Goal: Information Seeking & Learning: Learn about a topic

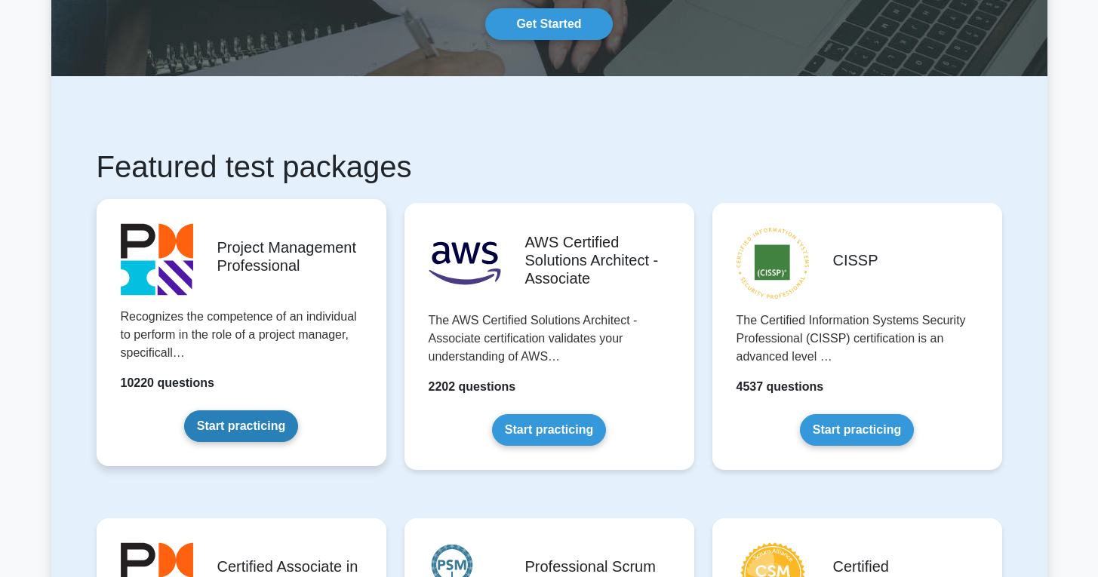
scroll to position [158, 0]
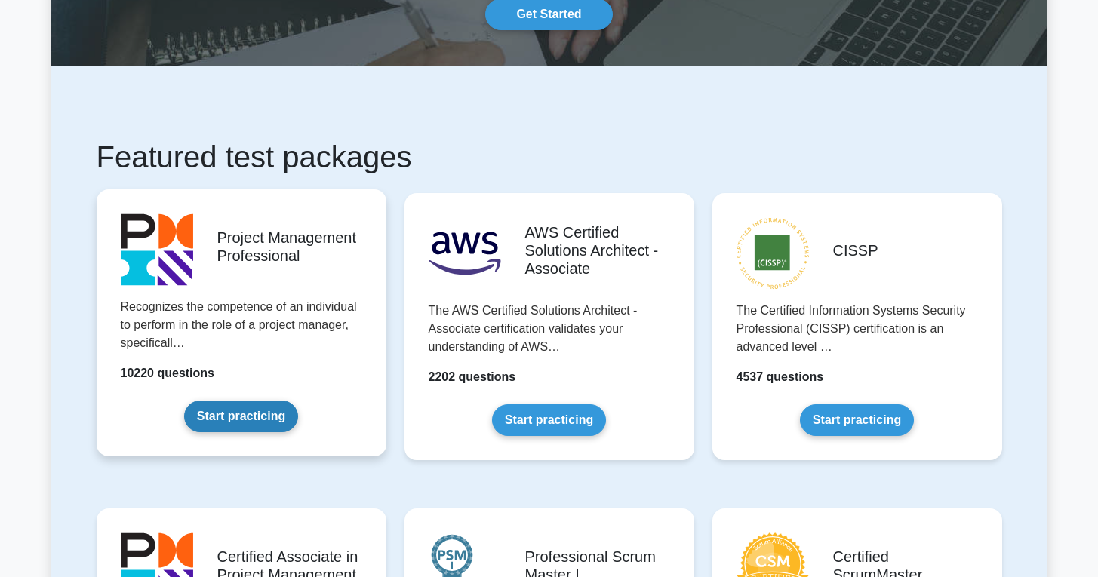
click at [242, 425] on link "Start practicing" at bounding box center [241, 417] width 114 height 32
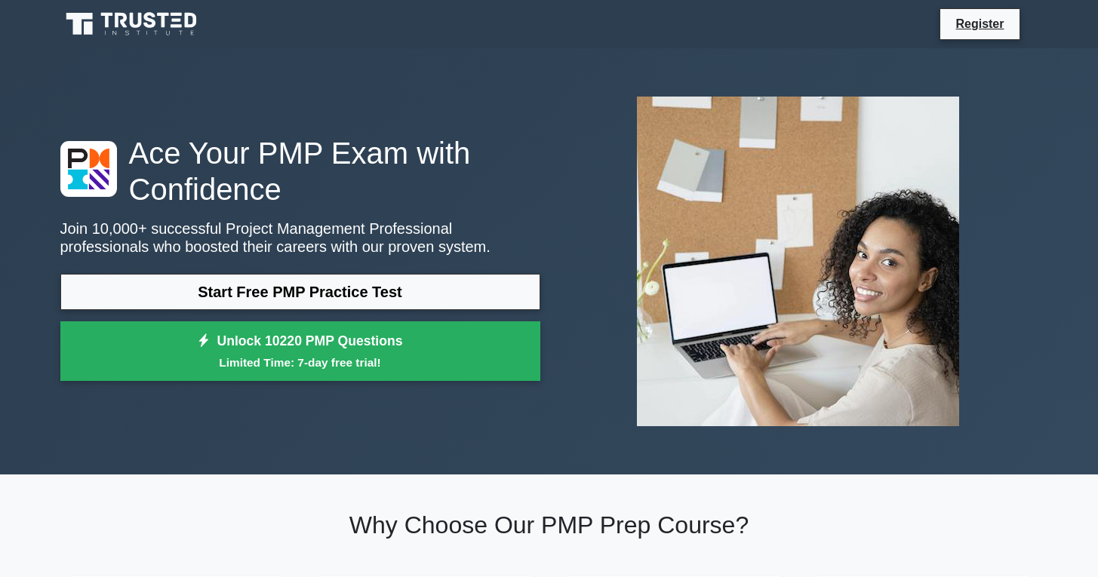
drag, startPoint x: 259, startPoint y: 370, endPoint x: 472, endPoint y: 392, distance: 214.8
click at [982, 18] on link "Register" at bounding box center [979, 23] width 66 height 19
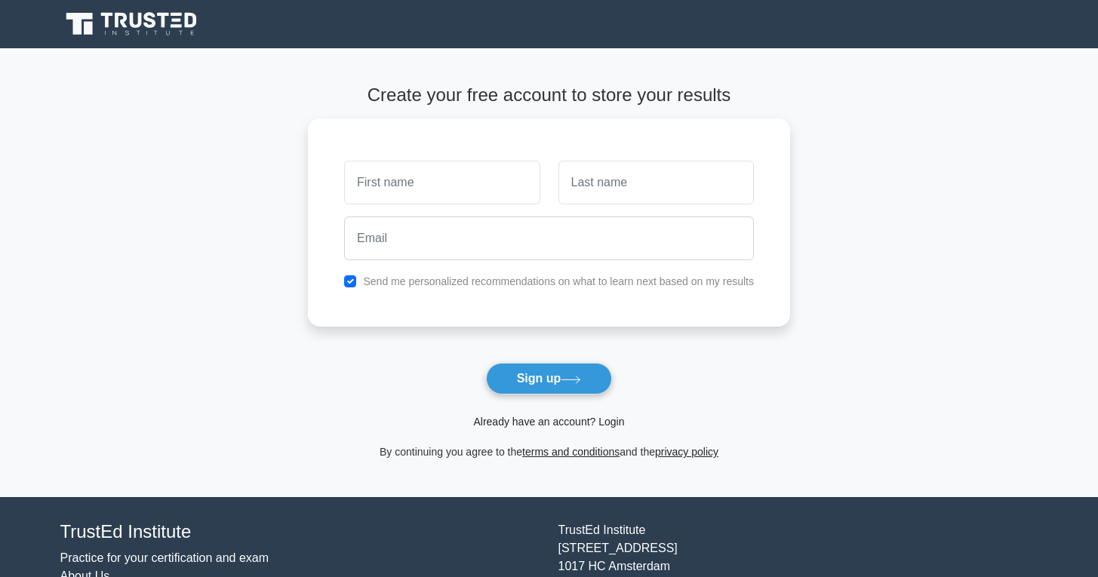
click at [550, 424] on link "Already have an account? Login" at bounding box center [548, 422] width 151 height 12
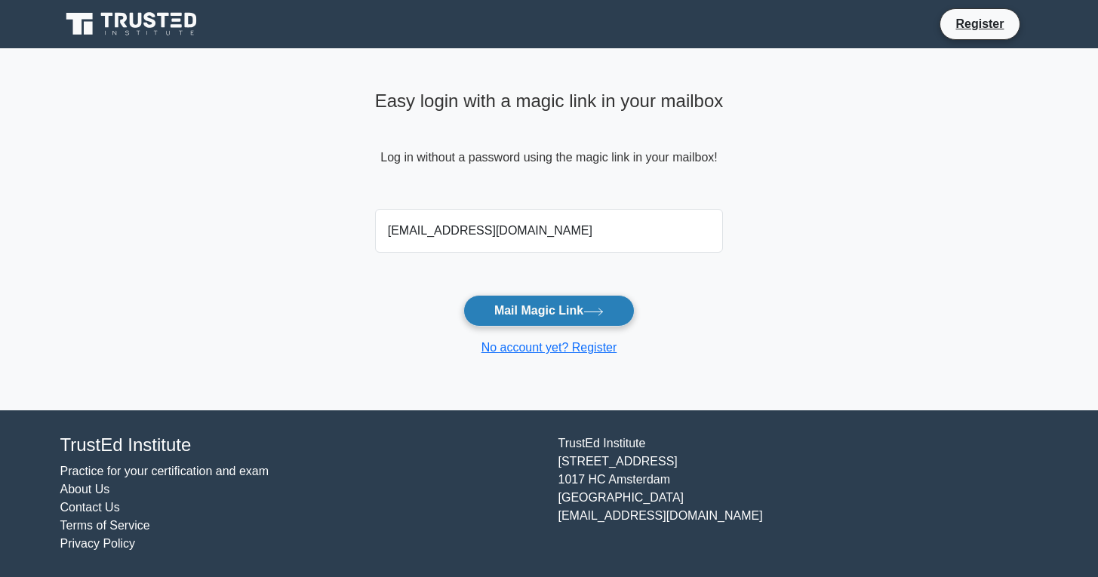
type input "[EMAIL_ADDRESS][DOMAIN_NAME]"
click at [522, 321] on button "Mail Magic Link" at bounding box center [548, 311] width 171 height 32
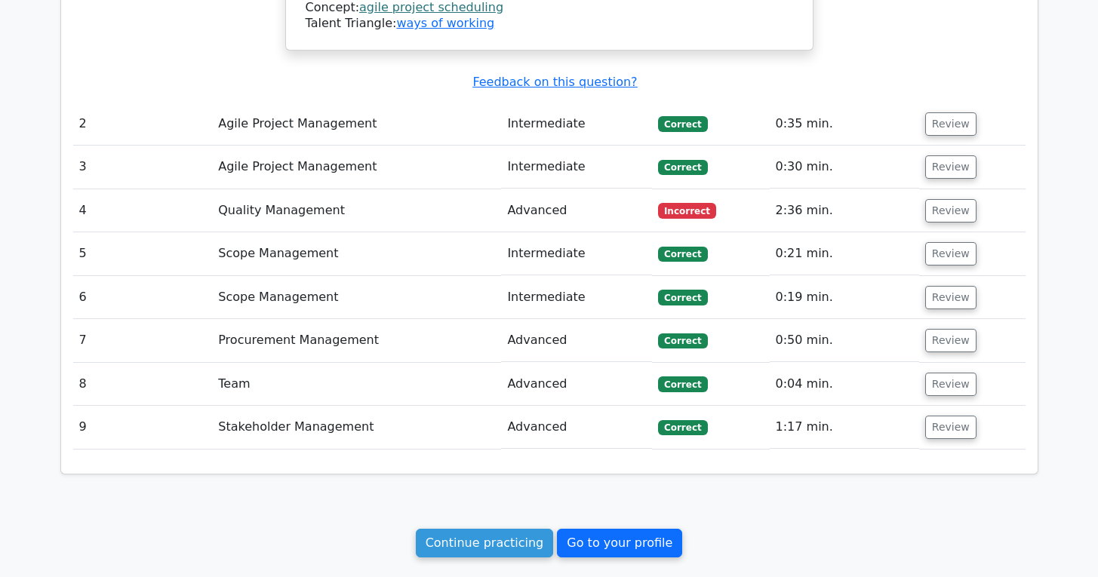
scroll to position [1614, 0]
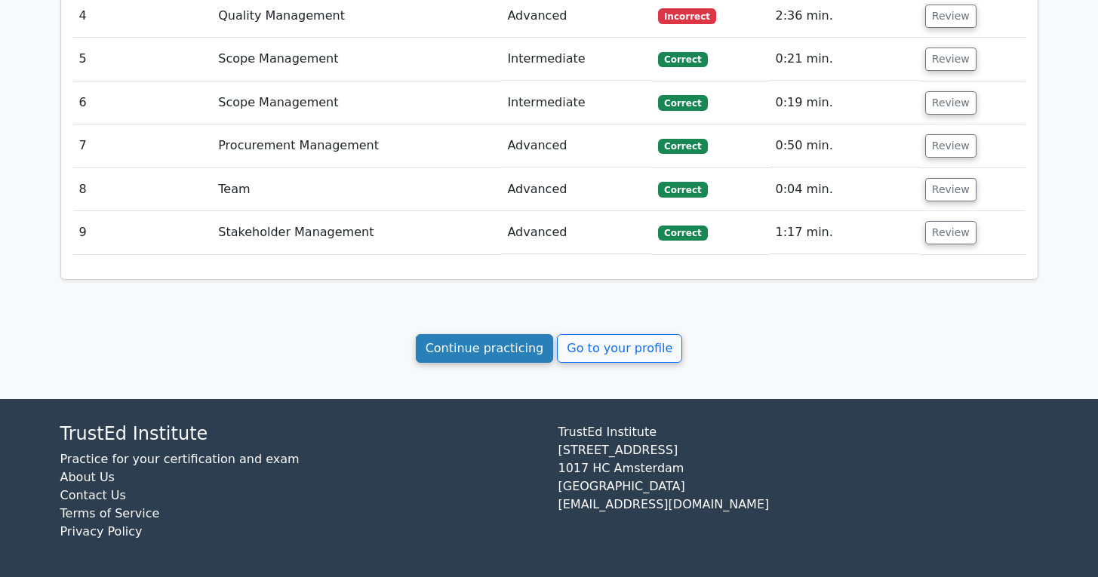
click at [506, 359] on link "Continue practicing" at bounding box center [485, 348] width 138 height 29
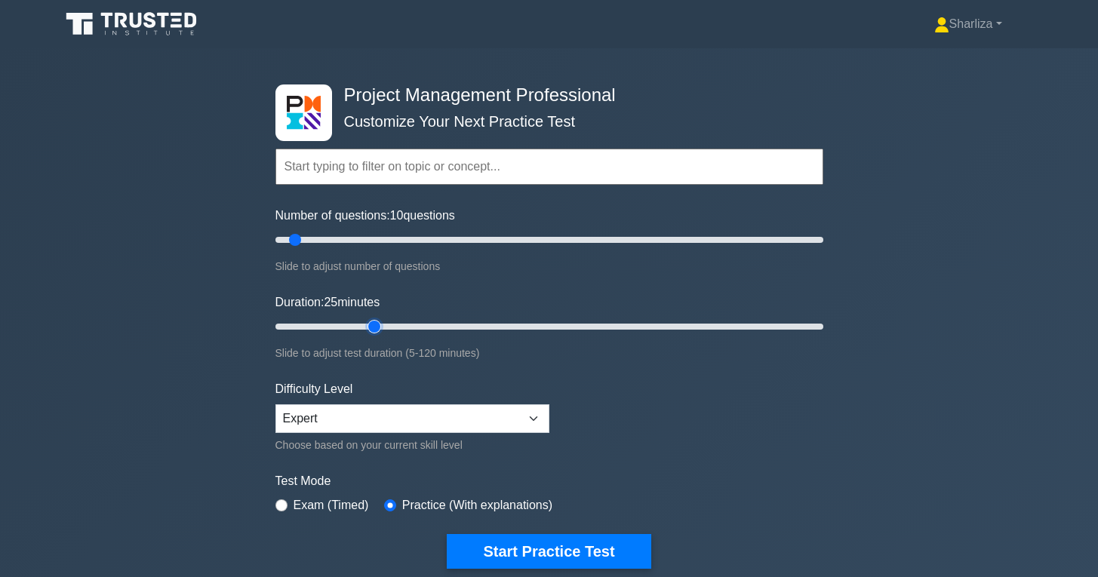
drag, startPoint x: 304, startPoint y: 328, endPoint x: 373, endPoint y: 333, distance: 68.9
click at [373, 333] on input "Duration: 25 minutes" at bounding box center [549, 327] width 548 height 18
drag, startPoint x: 372, startPoint y: 321, endPoint x: 397, endPoint y: 325, distance: 25.2
click at [397, 325] on input "Duration: 30 minutes" at bounding box center [549, 327] width 548 height 18
drag, startPoint x: 397, startPoint y: 325, endPoint x: 382, endPoint y: 328, distance: 15.4
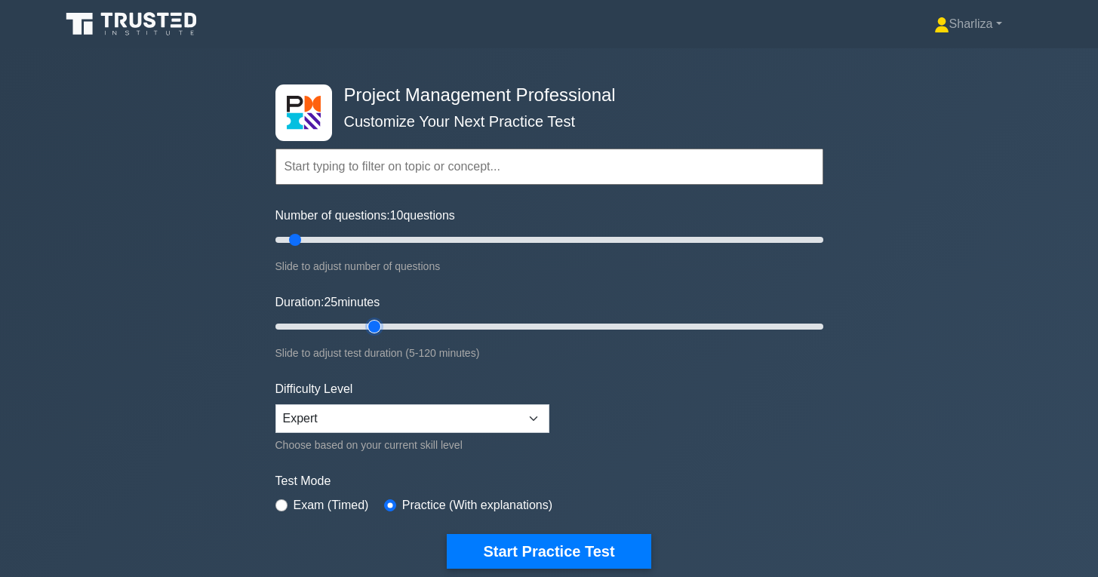
type input "25"
click at [382, 328] on input "Duration: 25 minutes" at bounding box center [549, 327] width 548 height 18
drag, startPoint x: 294, startPoint y: 238, endPoint x: 336, endPoint y: 248, distance: 43.4
click at [336, 248] on input "Number of questions: 25 questions" at bounding box center [549, 240] width 548 height 18
type input "20"
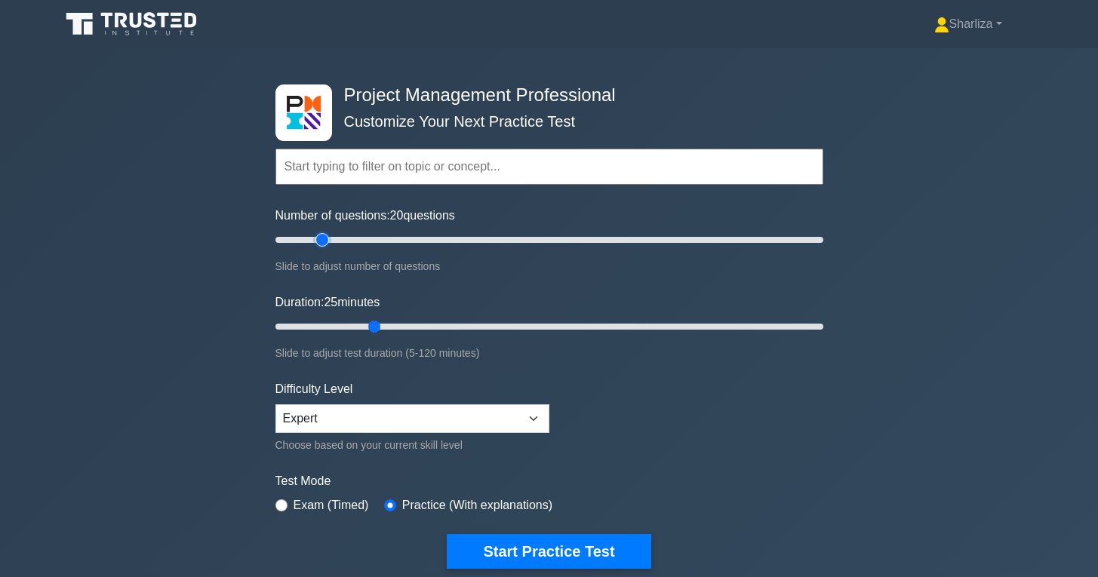
click at [328, 242] on input "Number of questions: 20 questions" at bounding box center [549, 240] width 548 height 18
click at [524, 423] on select "Beginner Intermediate Expert" at bounding box center [412, 419] width 274 height 29
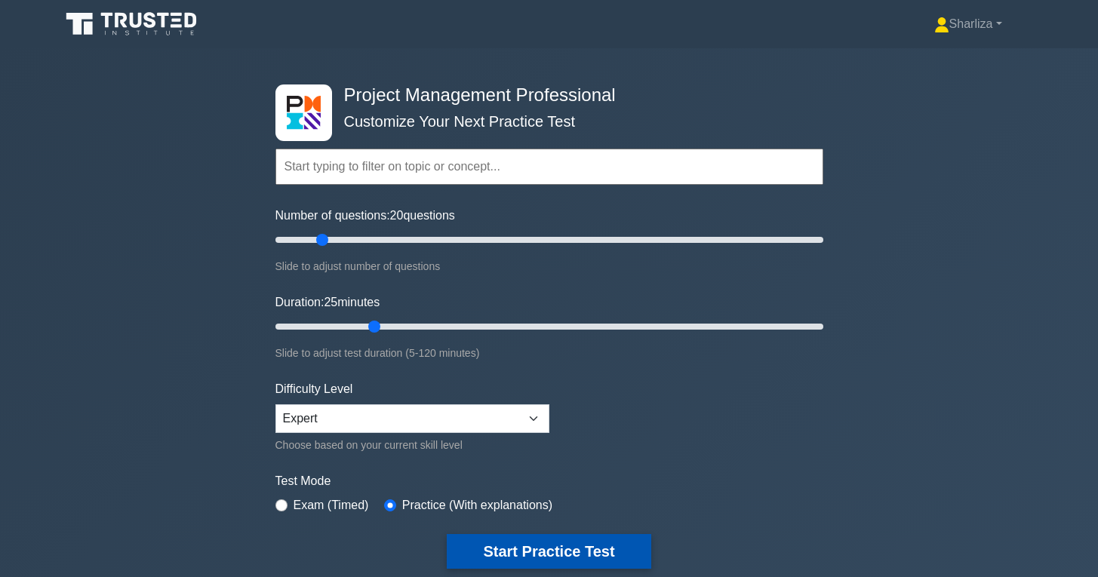
click at [611, 547] on button "Start Practice Test" at bounding box center [549, 551] width 204 height 35
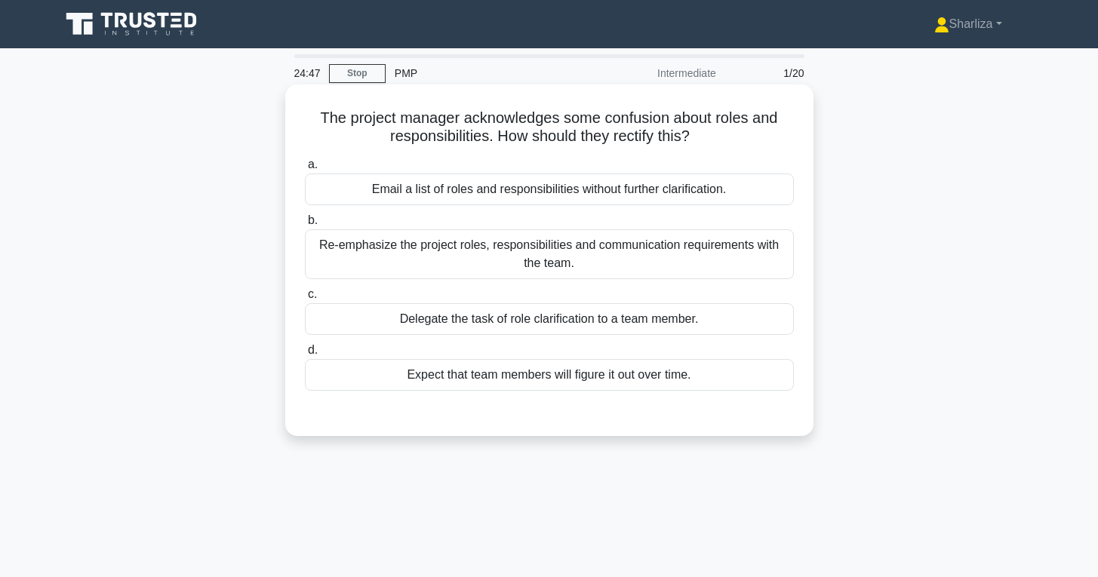
click at [529, 253] on div "Re-emphasize the project roles, responsibilities and communication requirements…" at bounding box center [549, 254] width 489 height 50
click at [305, 226] on input "b. Re-emphasize the project roles, responsibilities and communication requireme…" at bounding box center [305, 221] width 0 height 10
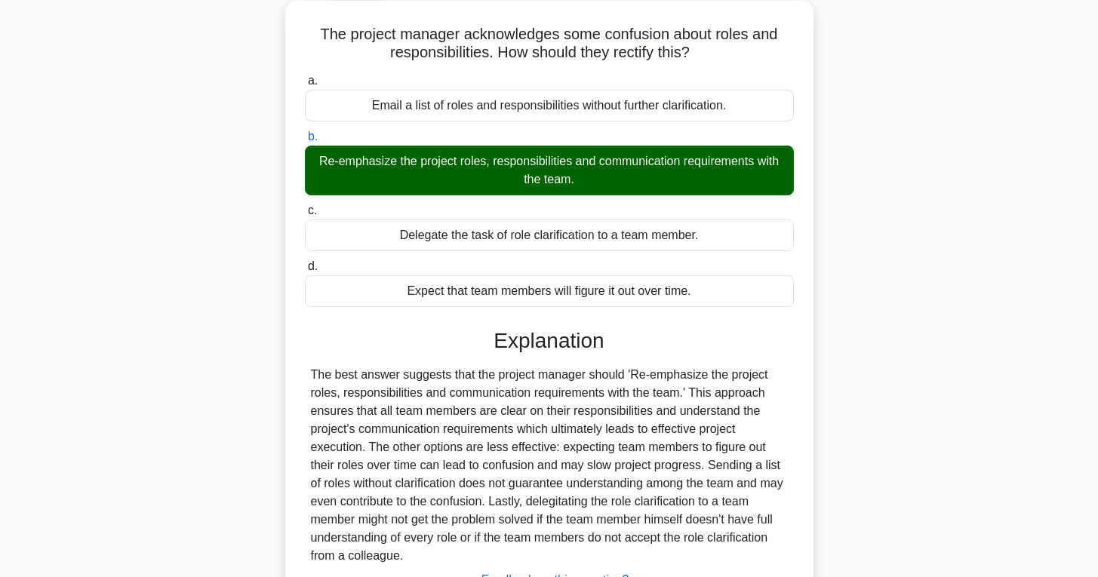
scroll to position [238, 0]
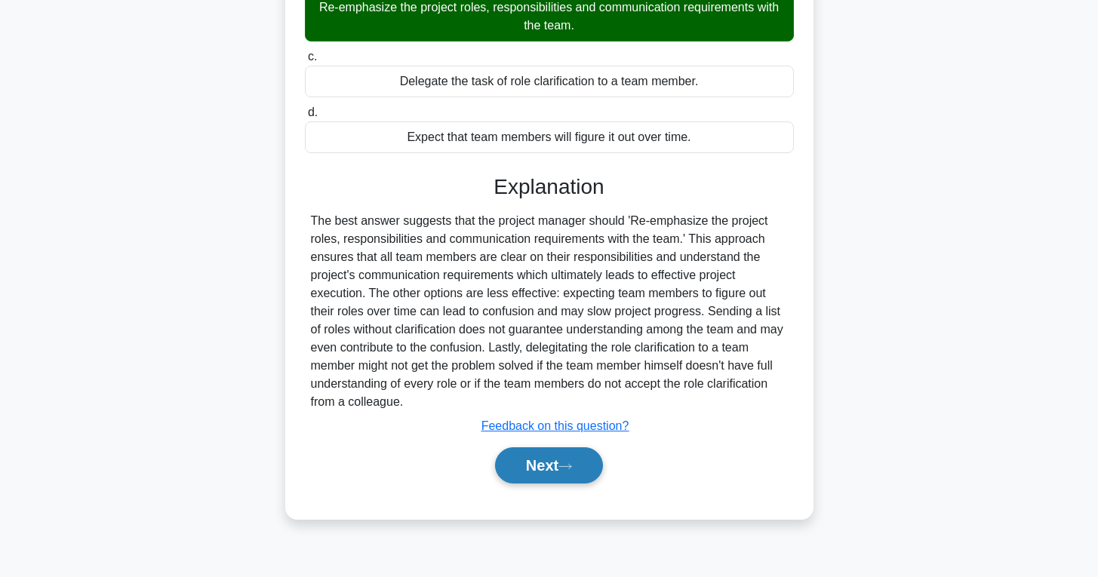
click at [549, 471] on button "Next" at bounding box center [549, 466] width 108 height 36
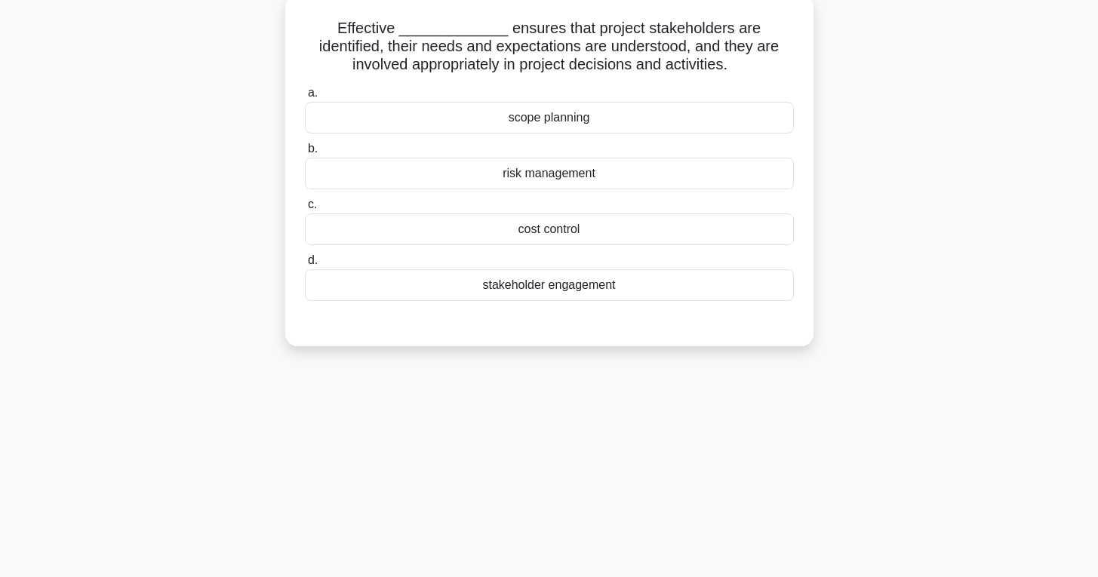
scroll to position [0, 0]
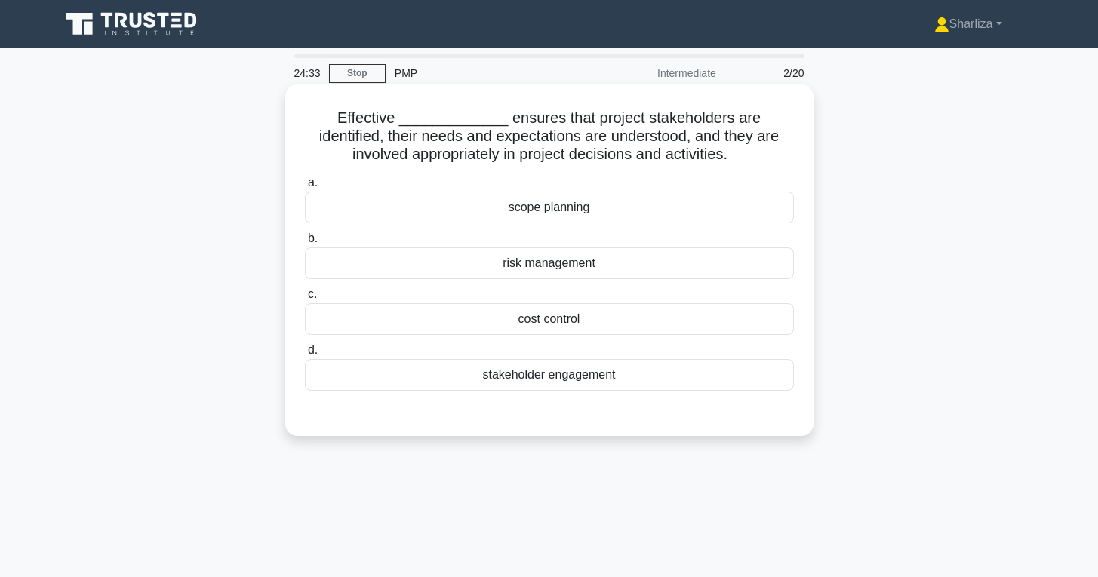
click at [568, 382] on div "stakeholder engagement" at bounding box center [549, 375] width 489 height 32
click at [305, 355] on input "d. stakeholder engagement" at bounding box center [305, 351] width 0 height 10
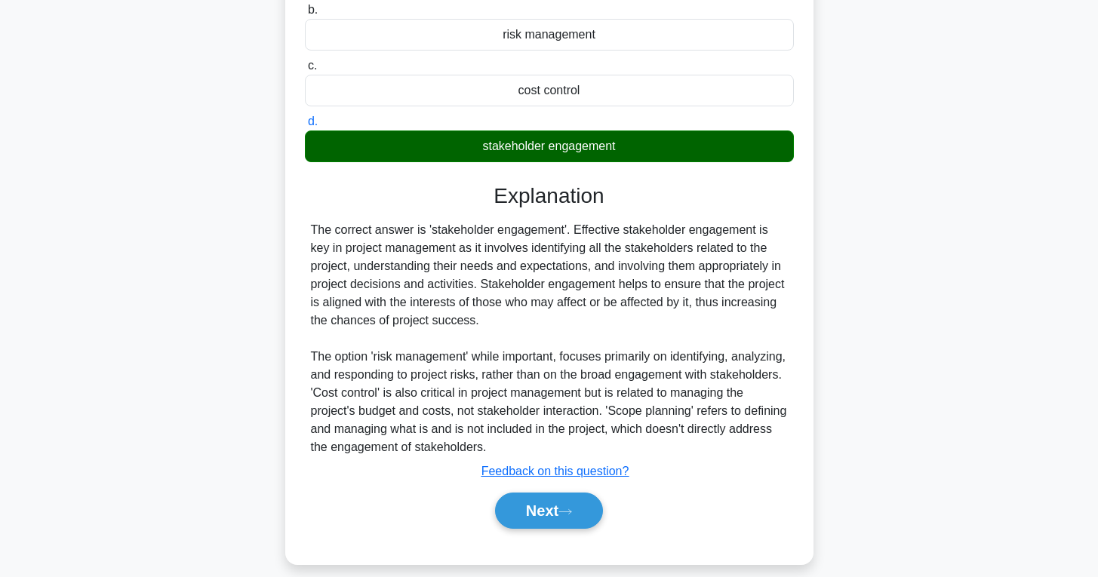
scroll to position [245, 0]
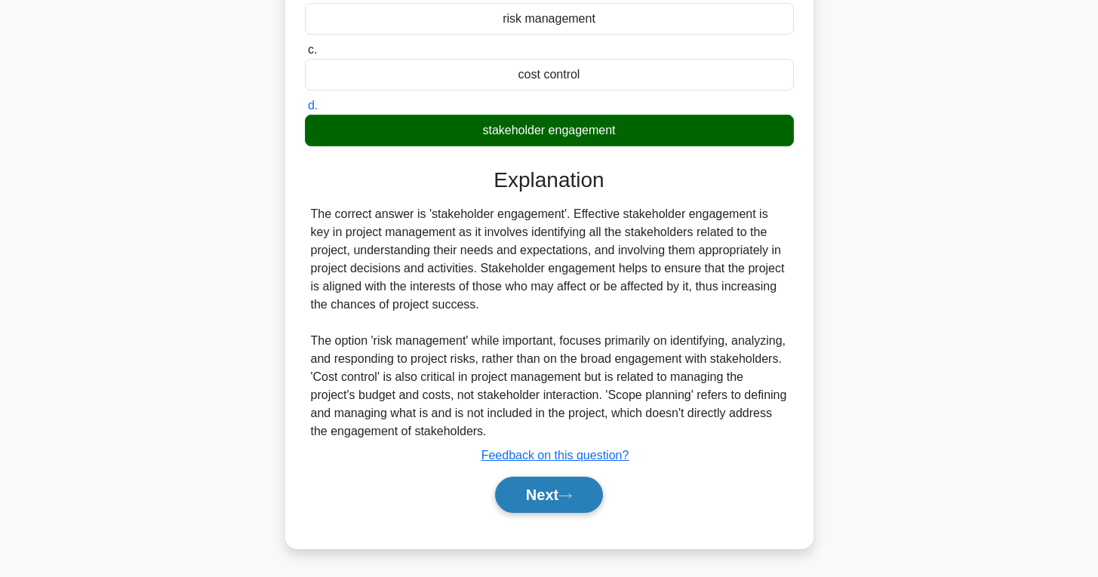
click at [541, 498] on button "Next" at bounding box center [549, 495] width 108 height 36
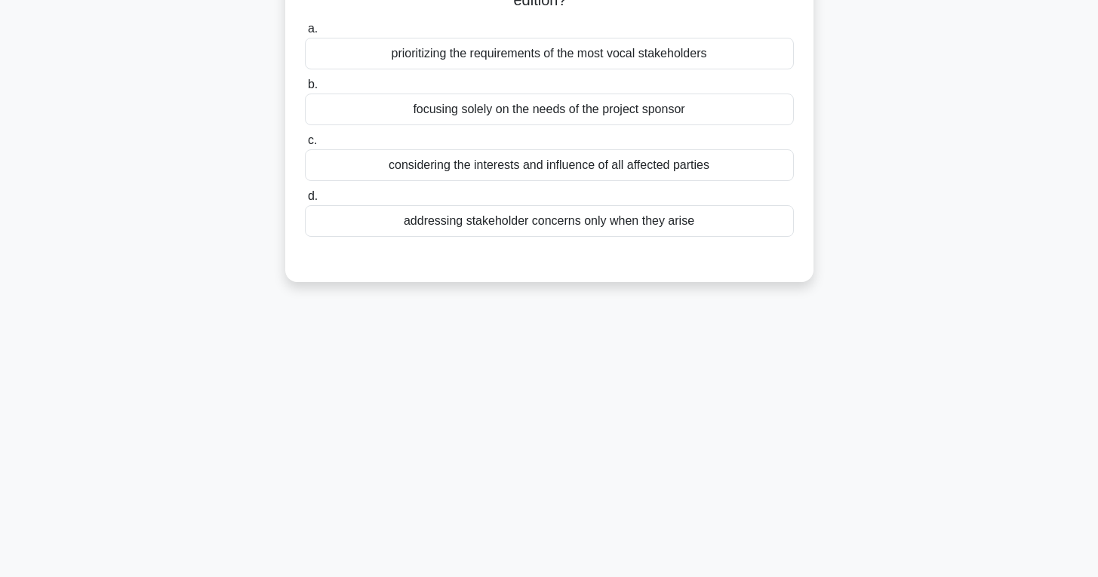
scroll to position [0, 0]
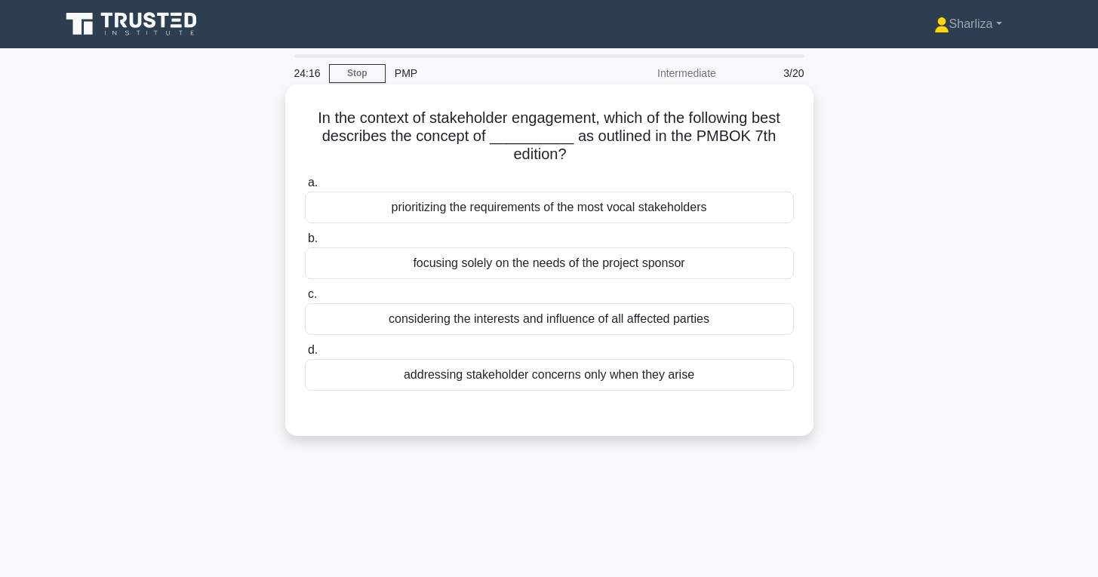
click at [577, 326] on div "considering the interests and influence of all affected parties" at bounding box center [549, 319] width 489 height 32
click at [305, 300] on input "c. considering the interests and influence of all affected parties" at bounding box center [305, 295] width 0 height 10
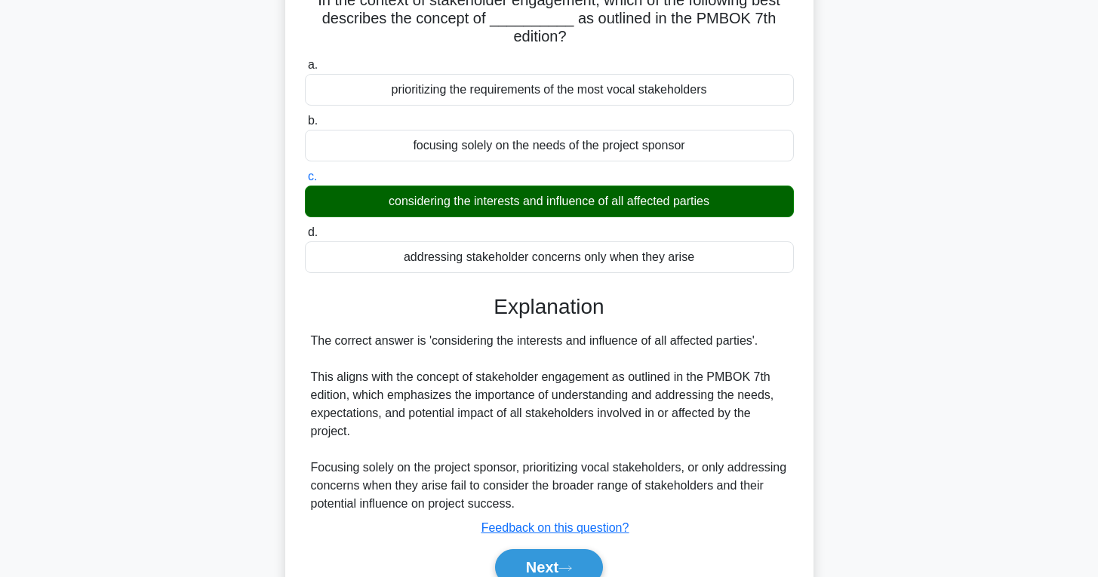
scroll to position [238, 0]
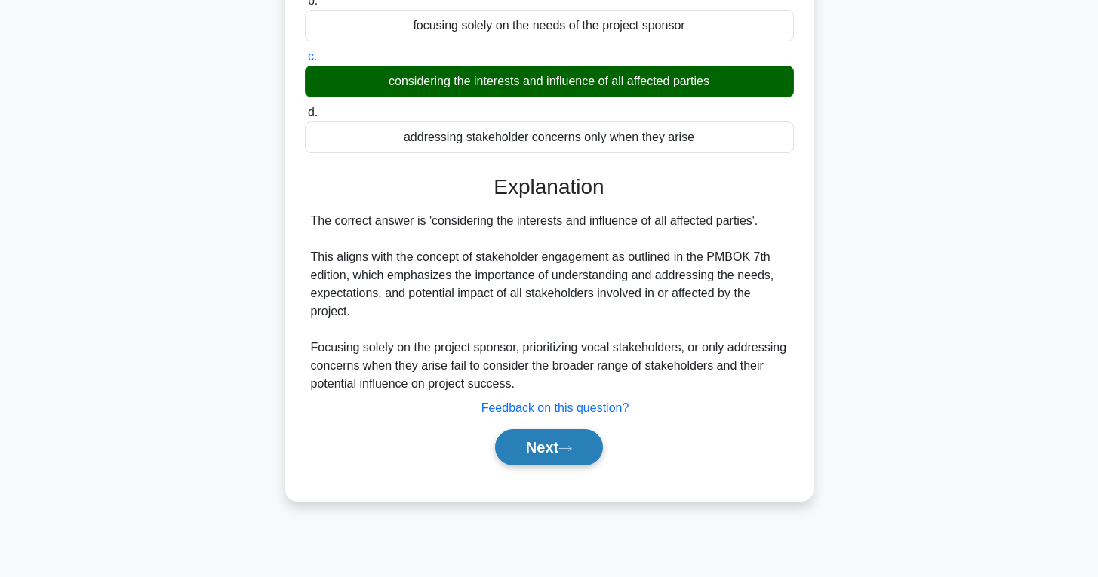
click at [541, 437] on button "Next" at bounding box center [549, 447] width 108 height 36
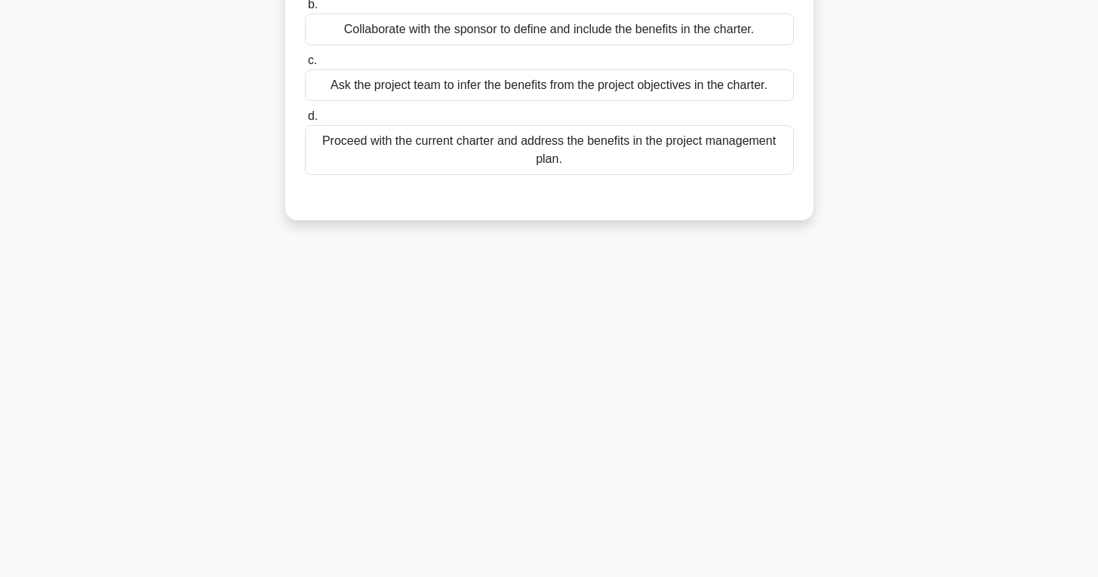
scroll to position [0, 0]
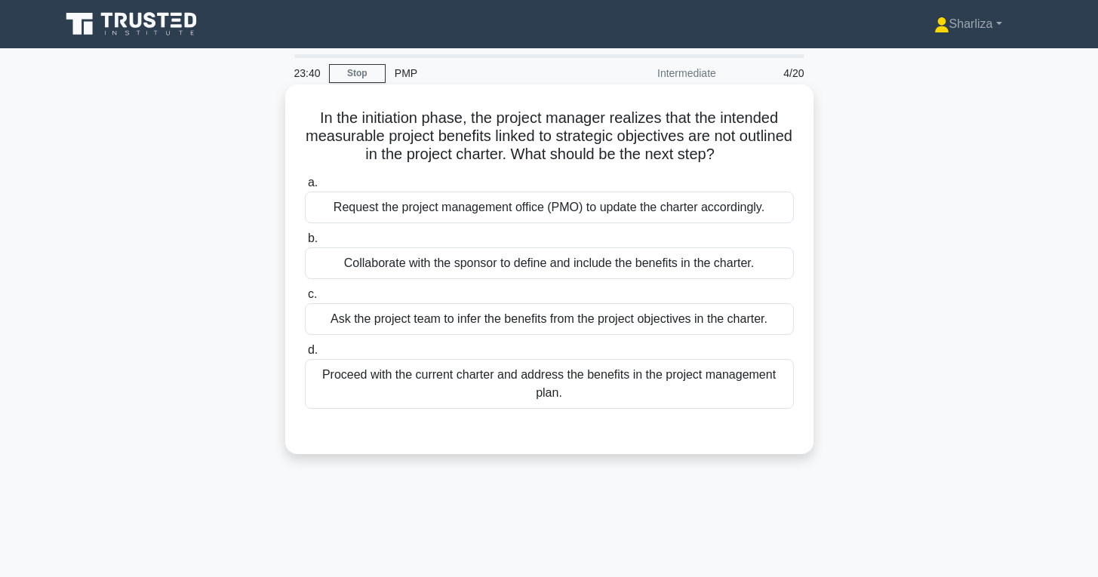
click at [620, 267] on div "Collaborate with the sponsor to define and include the benefits in the charter." at bounding box center [549, 264] width 489 height 32
click at [305, 244] on input "b. Collaborate with the sponsor to define and include the benefits in the chart…" at bounding box center [305, 239] width 0 height 10
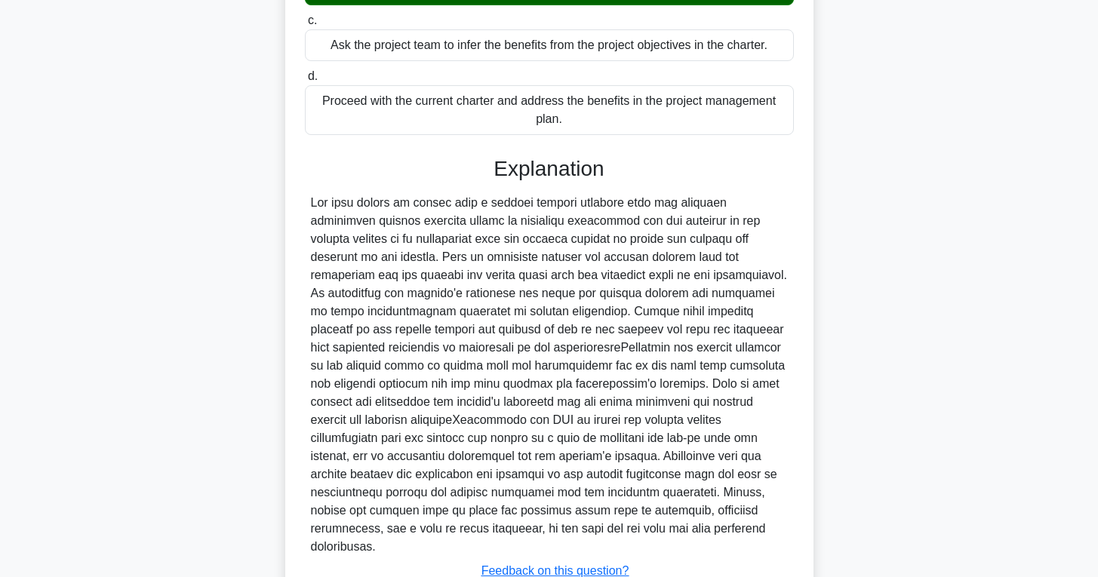
scroll to position [325, 0]
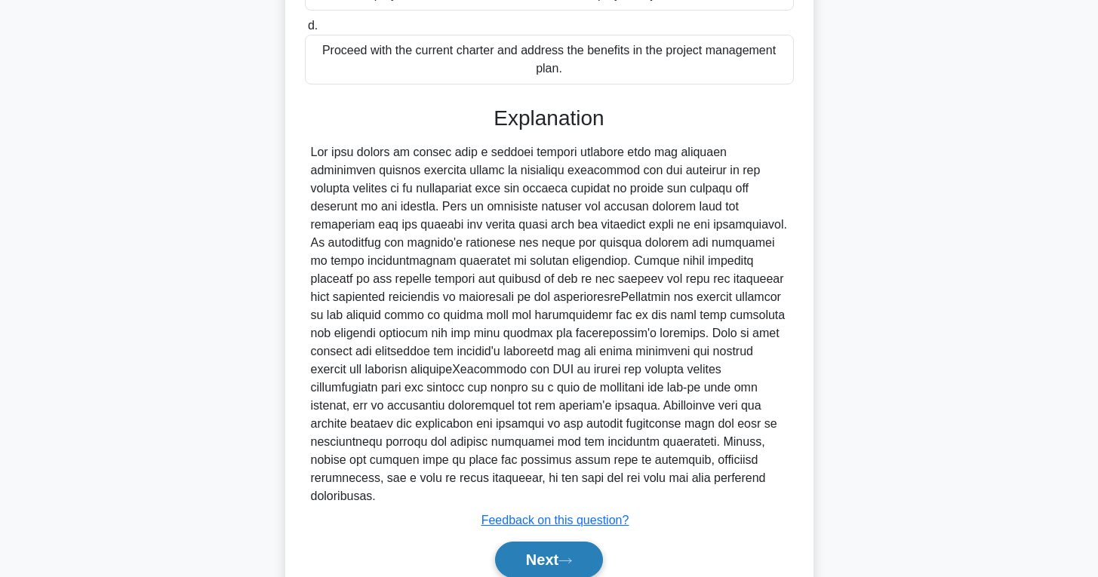
click at [554, 543] on button "Next" at bounding box center [549, 560] width 108 height 36
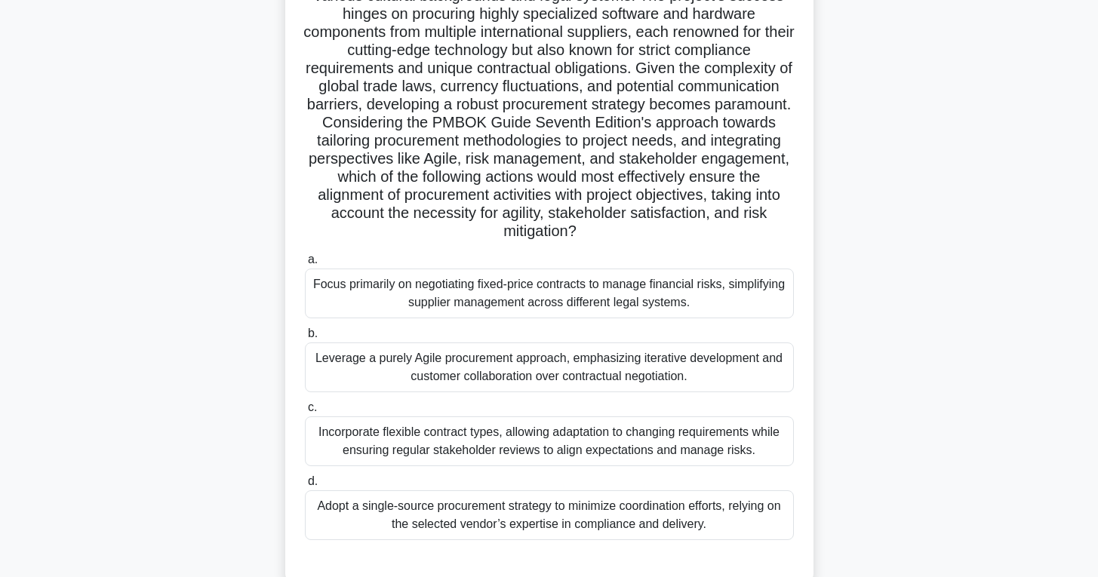
scroll to position [149, 0]
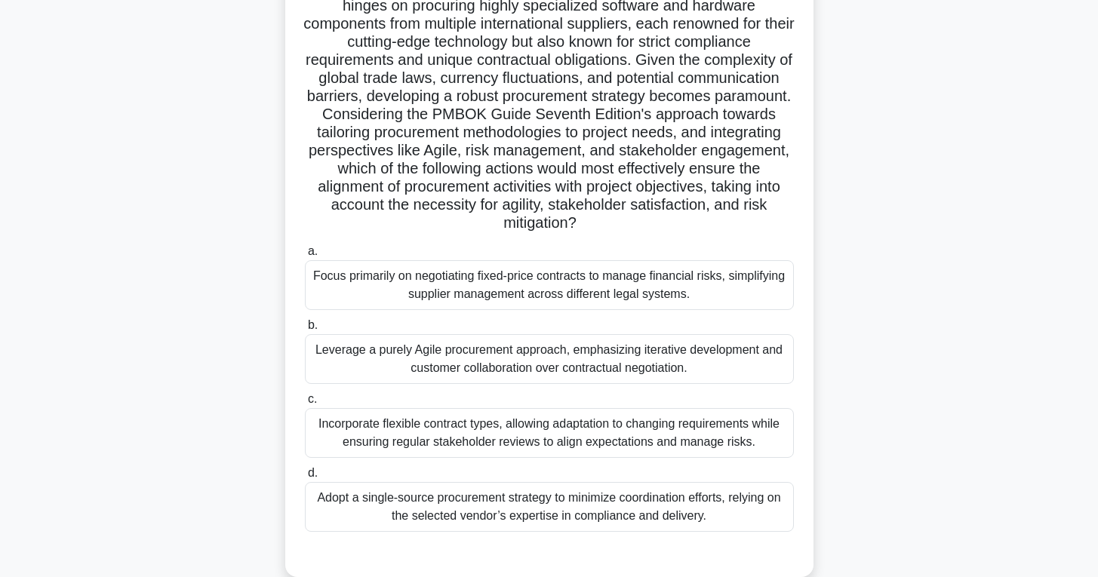
click at [630, 437] on div "Incorporate flexible contract types, allowing adaptation to changing requiremen…" at bounding box center [549, 433] width 489 height 50
click at [305, 405] on input "c. Incorporate flexible contract types, allowing adaptation to changing require…" at bounding box center [305, 400] width 0 height 10
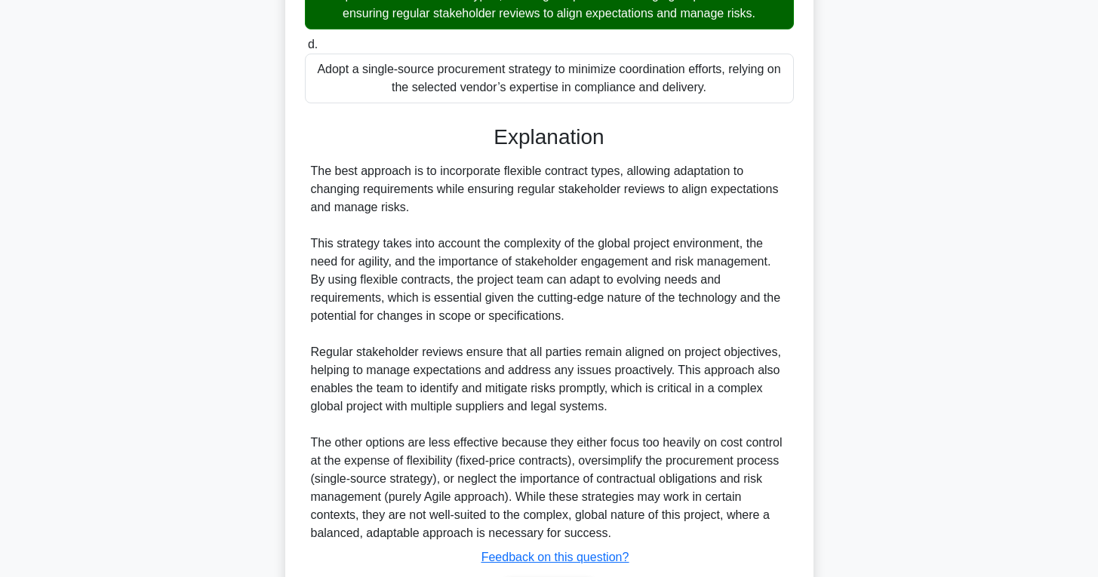
scroll to position [647, 0]
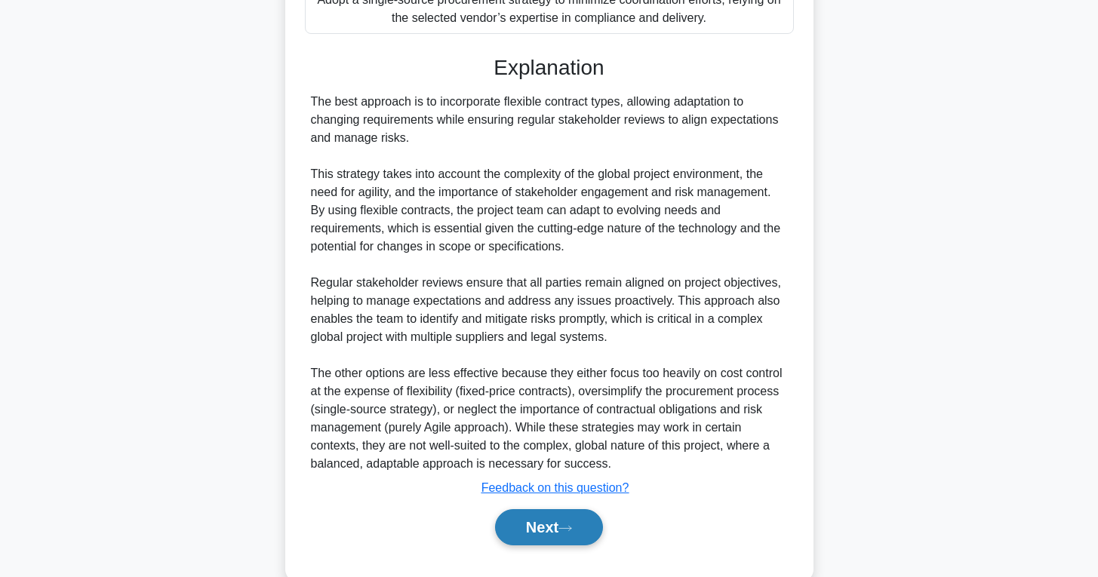
click at [567, 519] on button "Next" at bounding box center [549, 527] width 108 height 36
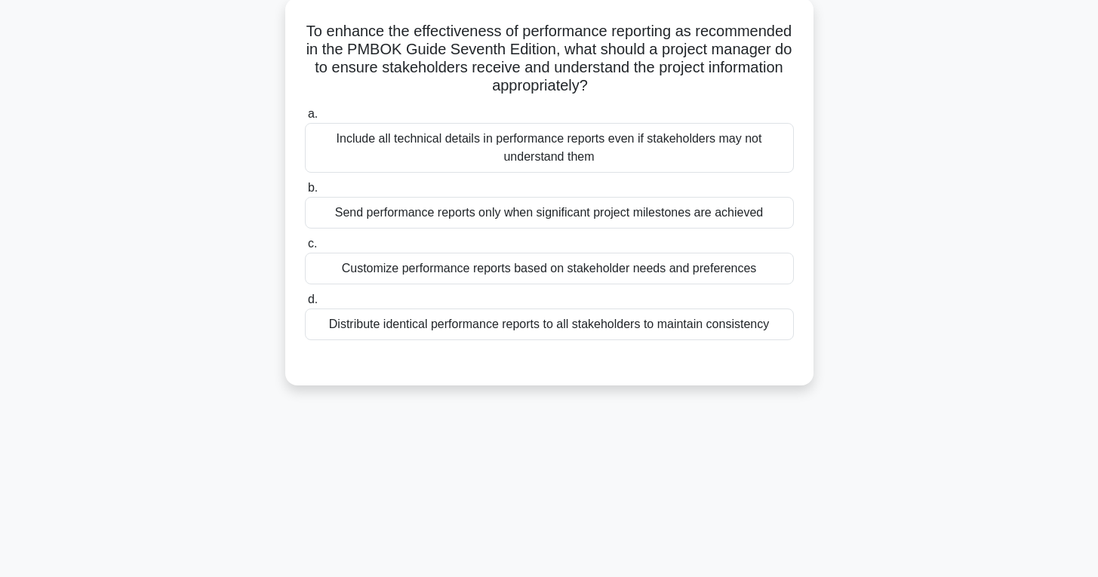
scroll to position [0, 0]
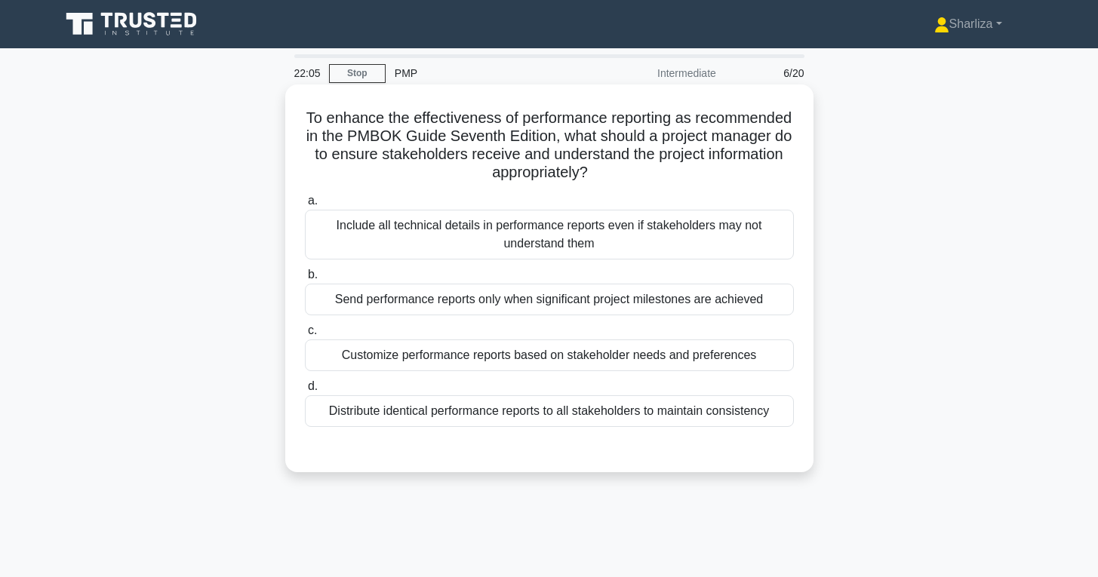
click at [525, 362] on div "Customize performance reports based on stakeholder needs and preferences" at bounding box center [549, 356] width 489 height 32
click at [305, 336] on input "c. Customize performance reports based on stakeholder needs and preferences" at bounding box center [305, 331] width 0 height 10
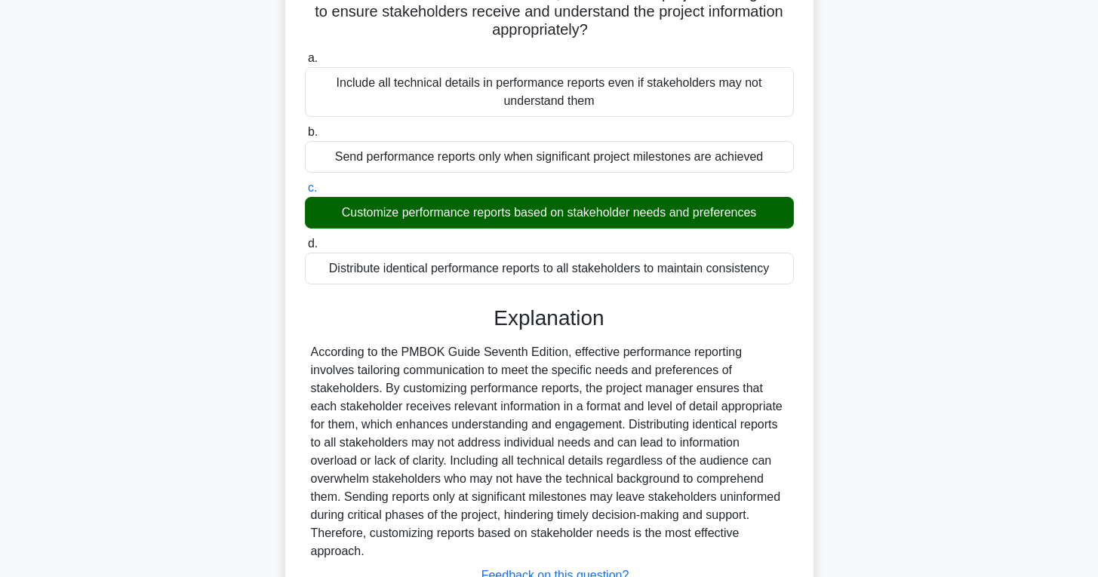
scroll to position [245, 0]
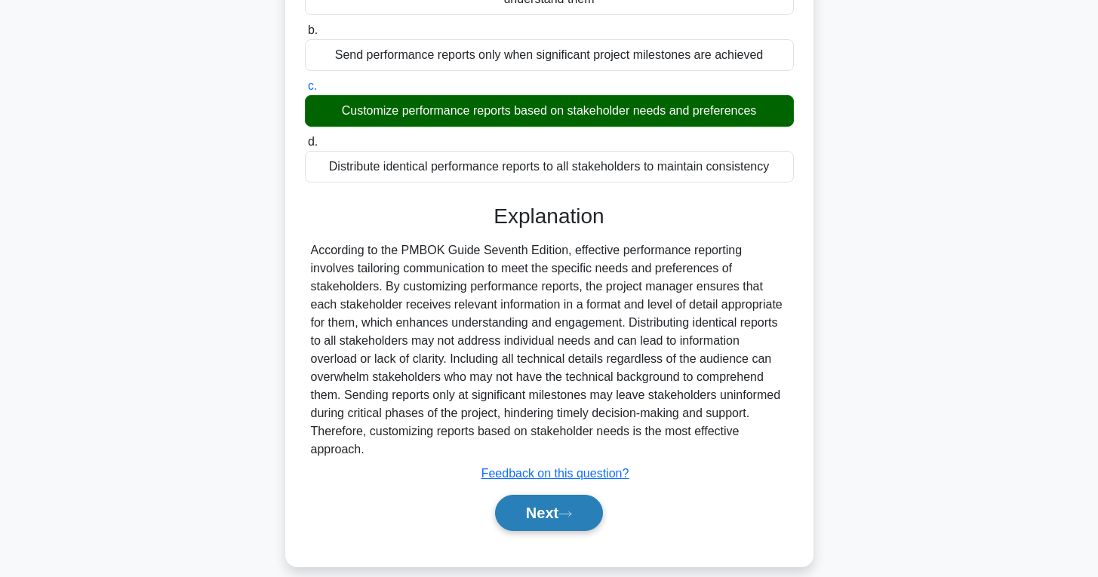
click at [552, 505] on button "Next" at bounding box center [549, 513] width 108 height 36
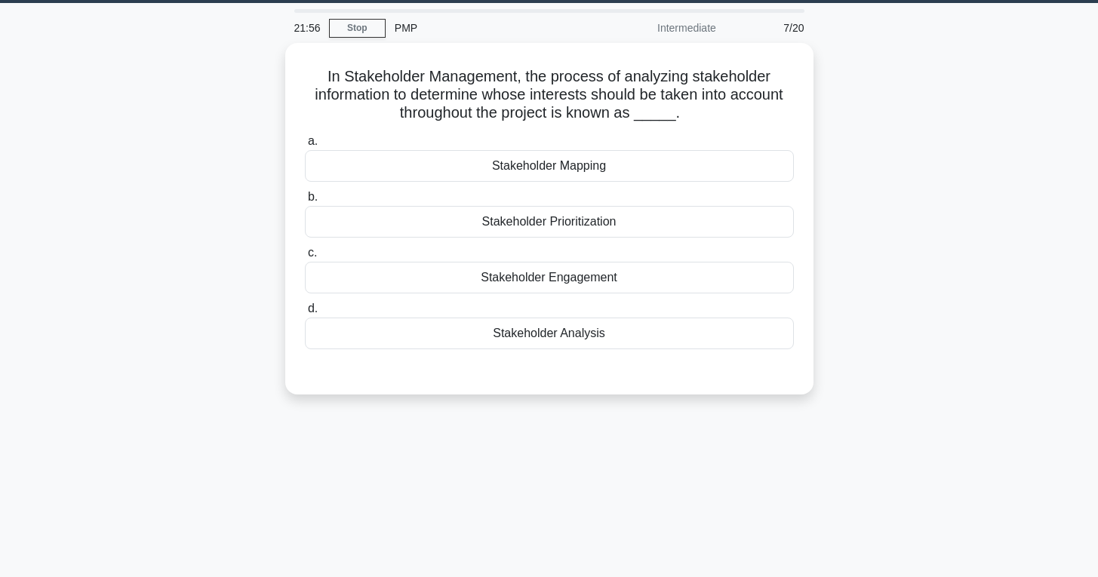
scroll to position [0, 0]
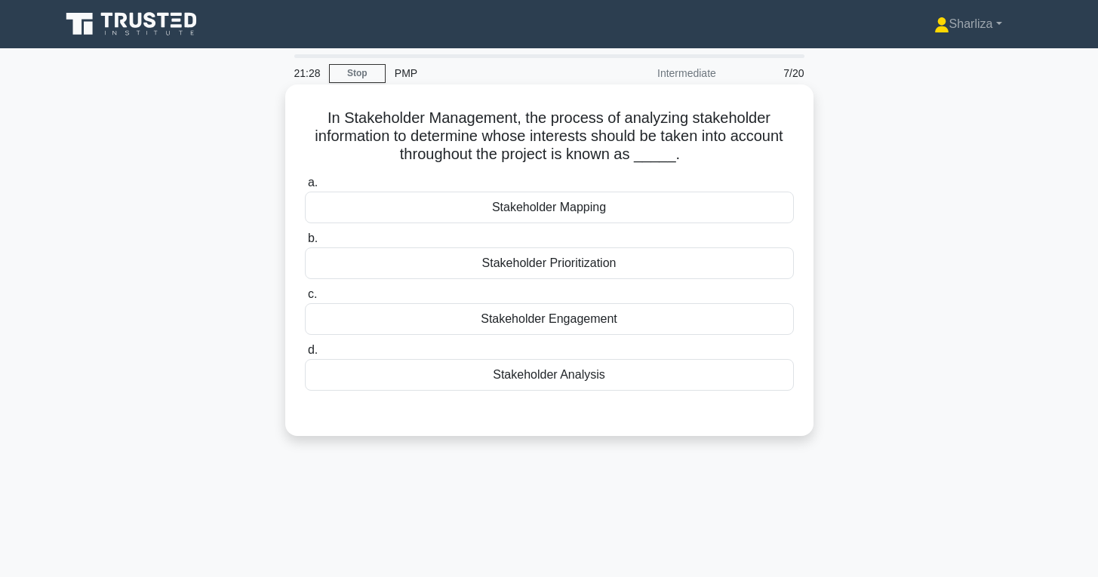
click at [562, 383] on div "Stakeholder Analysis" at bounding box center [549, 375] width 489 height 32
click at [305, 355] on input "d. Stakeholder Analysis" at bounding box center [305, 351] width 0 height 10
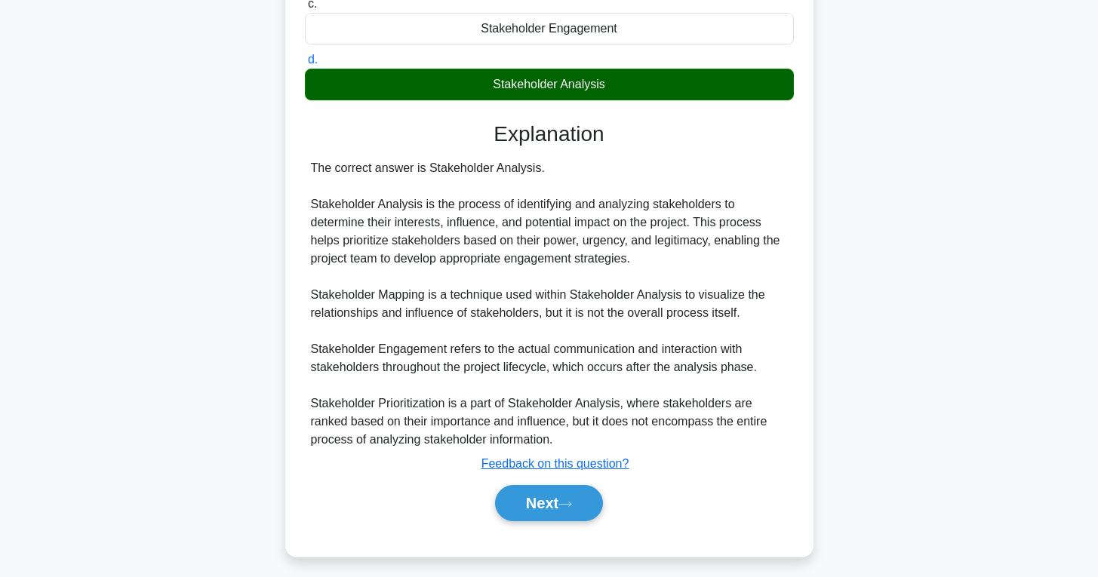
scroll to position [295, 0]
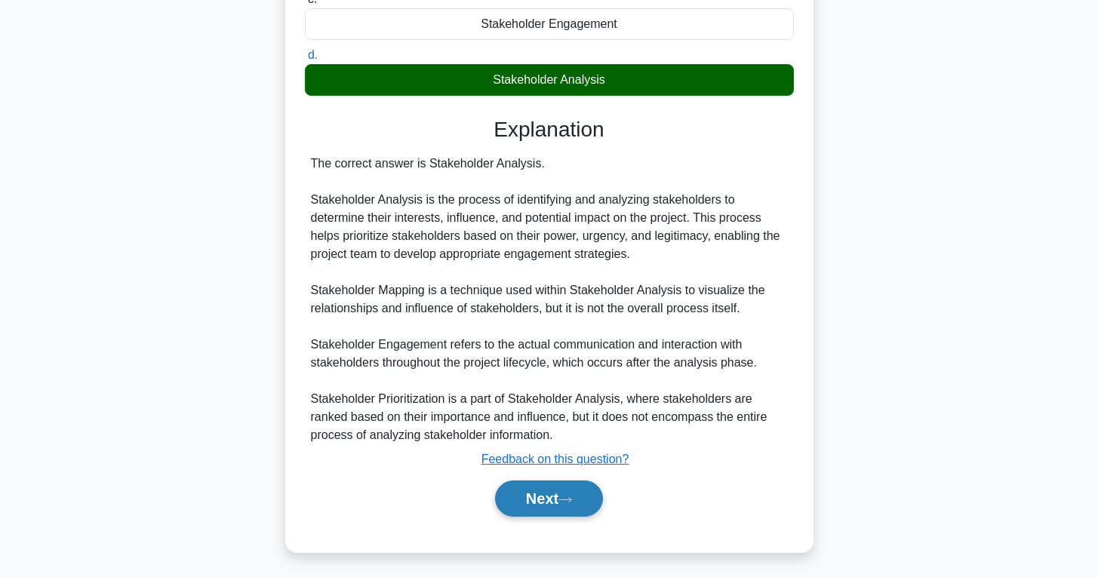
click at [571, 492] on button "Next" at bounding box center [549, 499] width 108 height 36
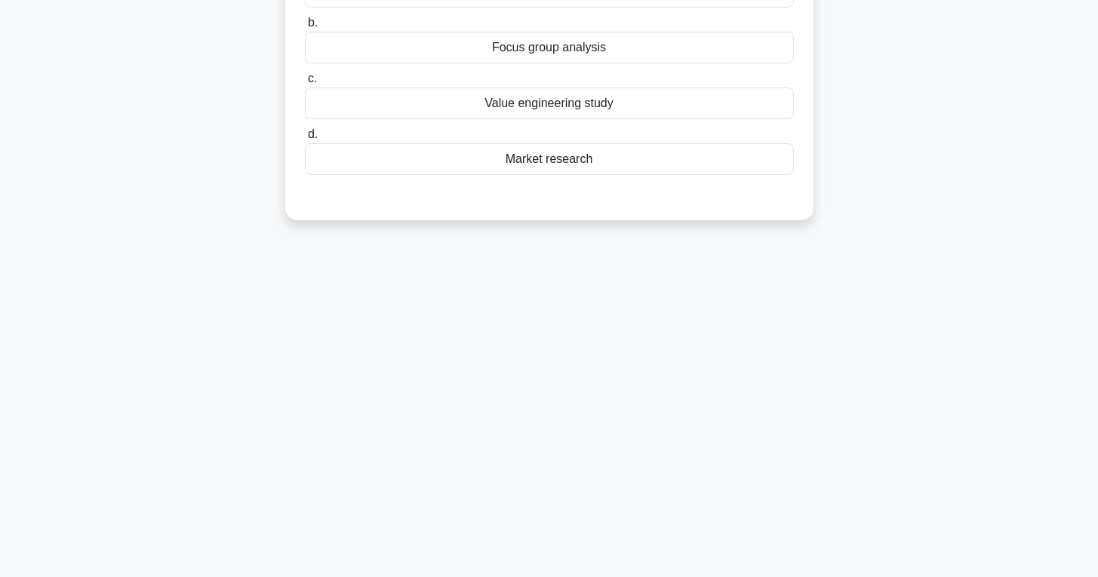
scroll to position [0, 0]
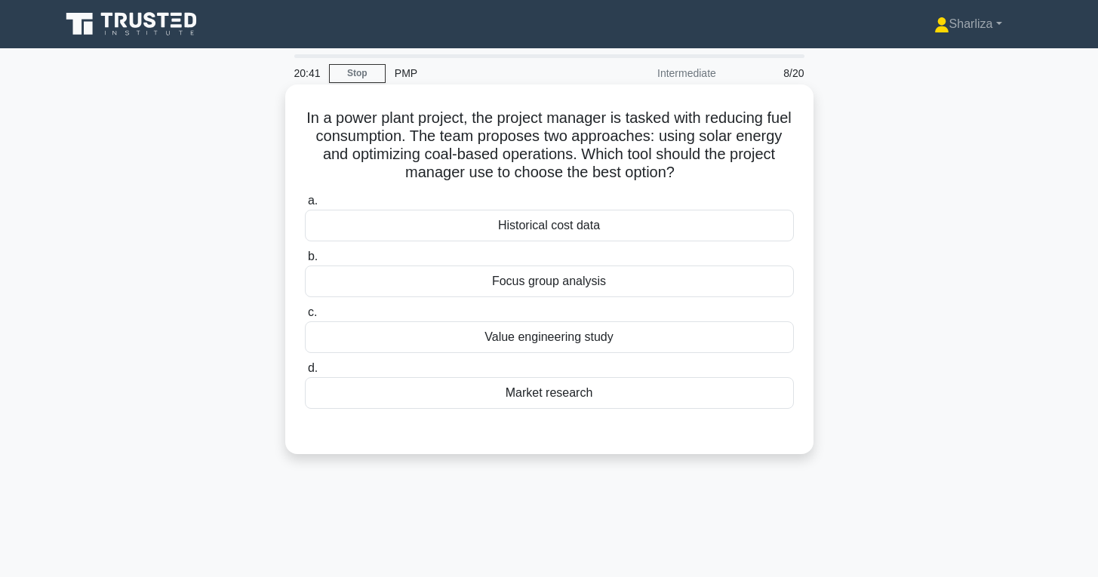
click at [697, 346] on div "Value engineering study" at bounding box center [549, 338] width 489 height 32
click at [305, 318] on input "c. Value engineering study" at bounding box center [305, 313] width 0 height 10
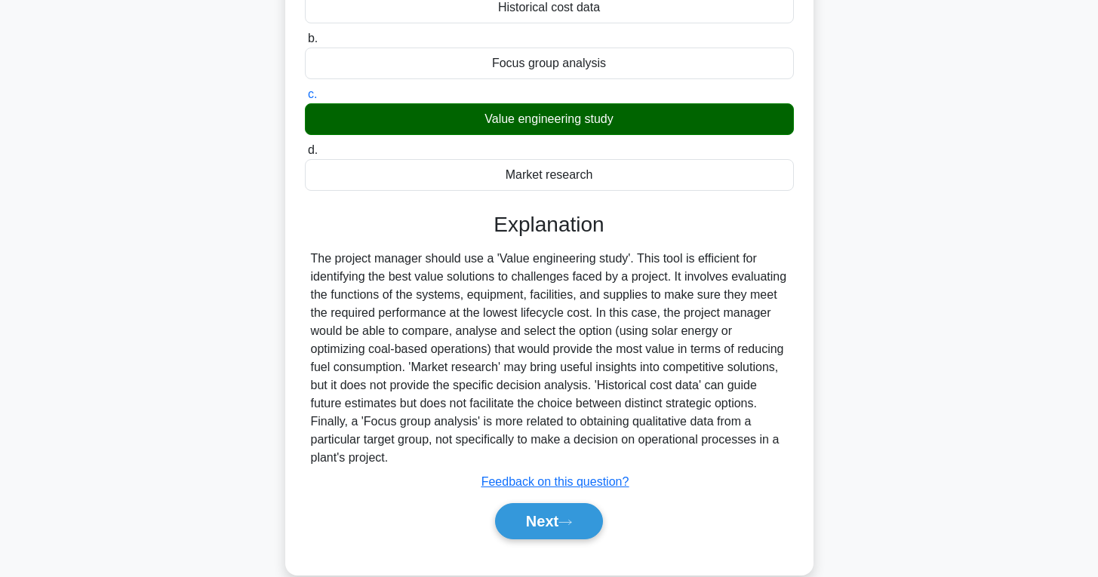
scroll to position [219, 0]
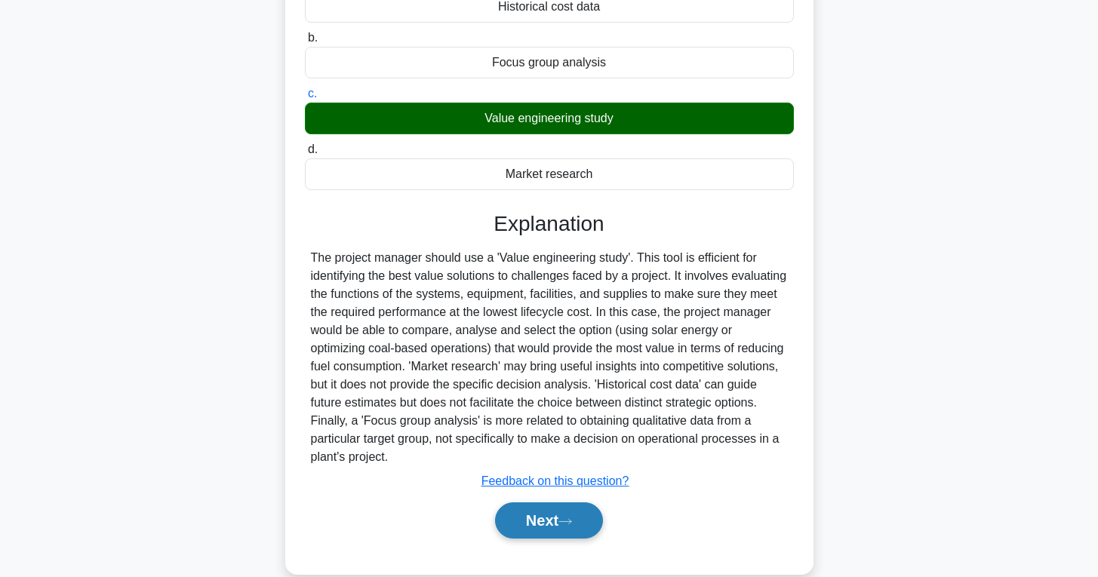
click at [585, 524] on button "Next" at bounding box center [549, 521] width 108 height 36
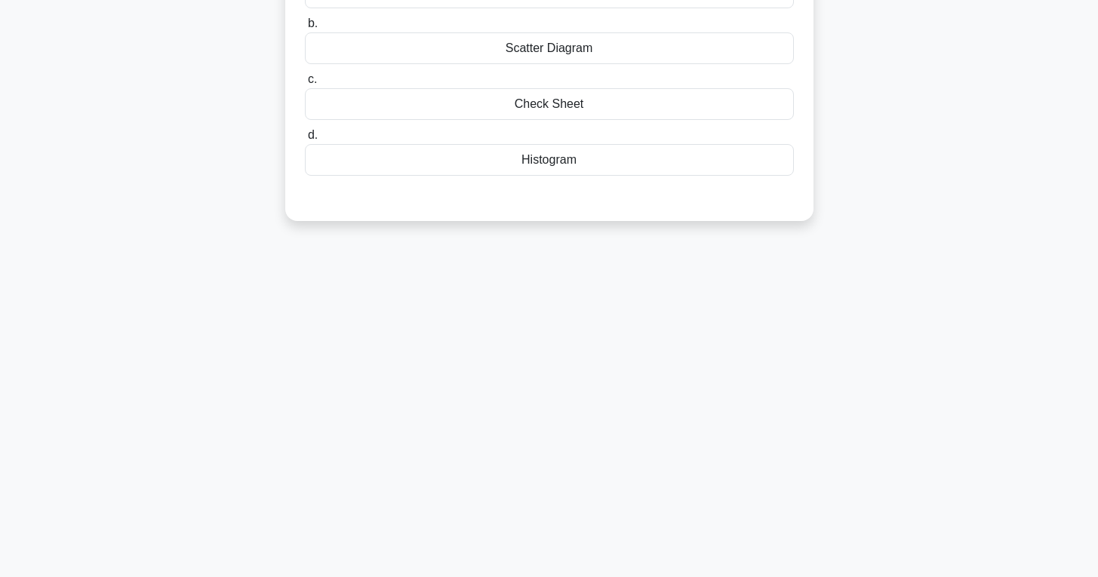
scroll to position [0, 0]
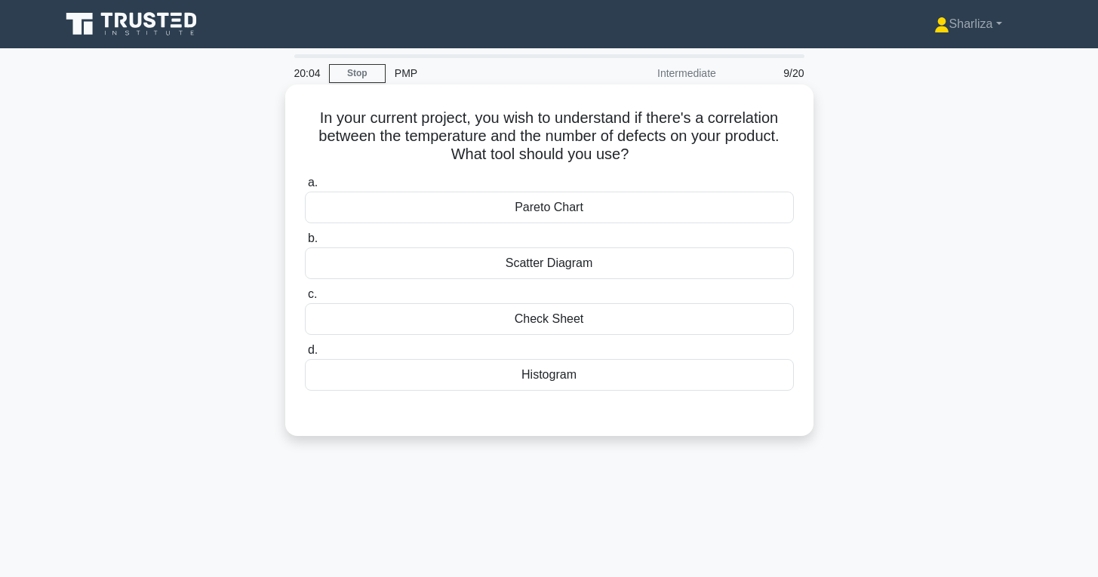
click at [614, 267] on div "Scatter Diagram" at bounding box center [549, 264] width 489 height 32
click at [305, 244] on input "b. Scatter Diagram" at bounding box center [305, 239] width 0 height 10
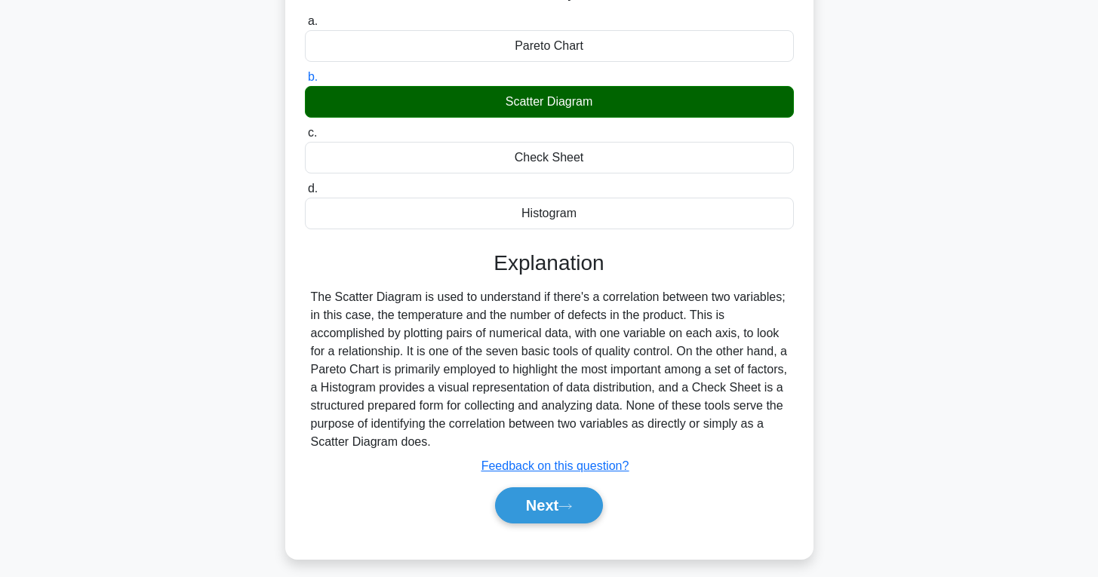
scroll to position [166, 0]
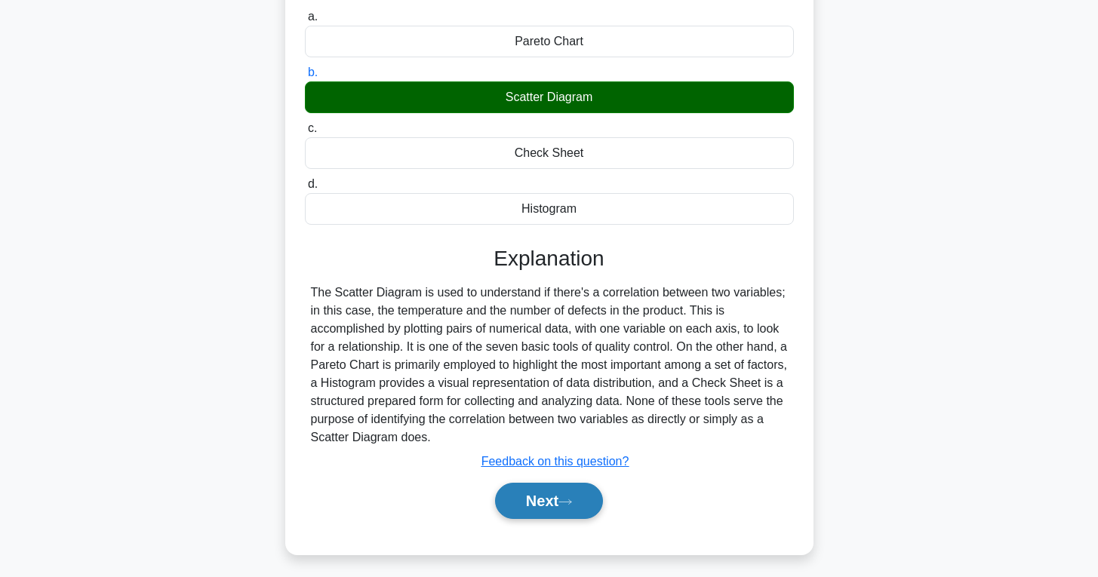
click at [579, 498] on button "Next" at bounding box center [549, 501] width 108 height 36
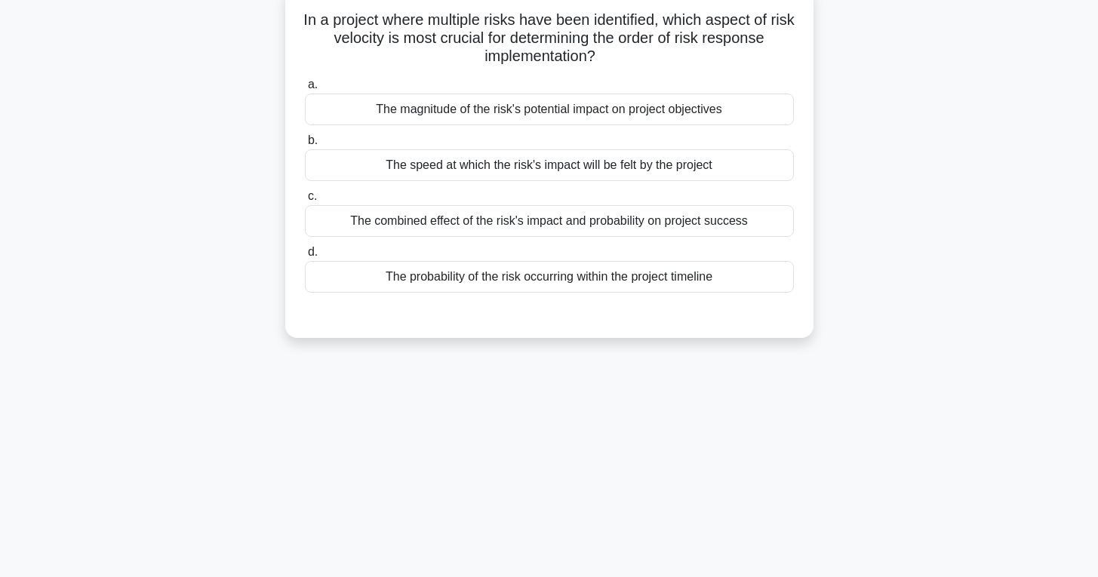
scroll to position [0, 0]
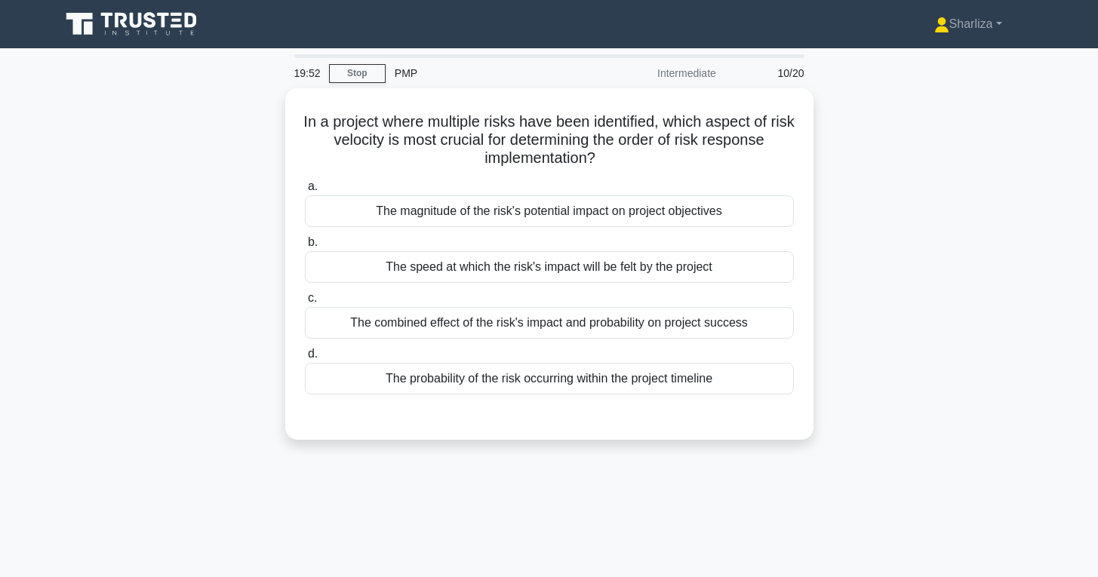
click at [920, 262] on div "In a project where multiple risks have been identified, which aspect of risk ve…" at bounding box center [549, 273] width 996 height 370
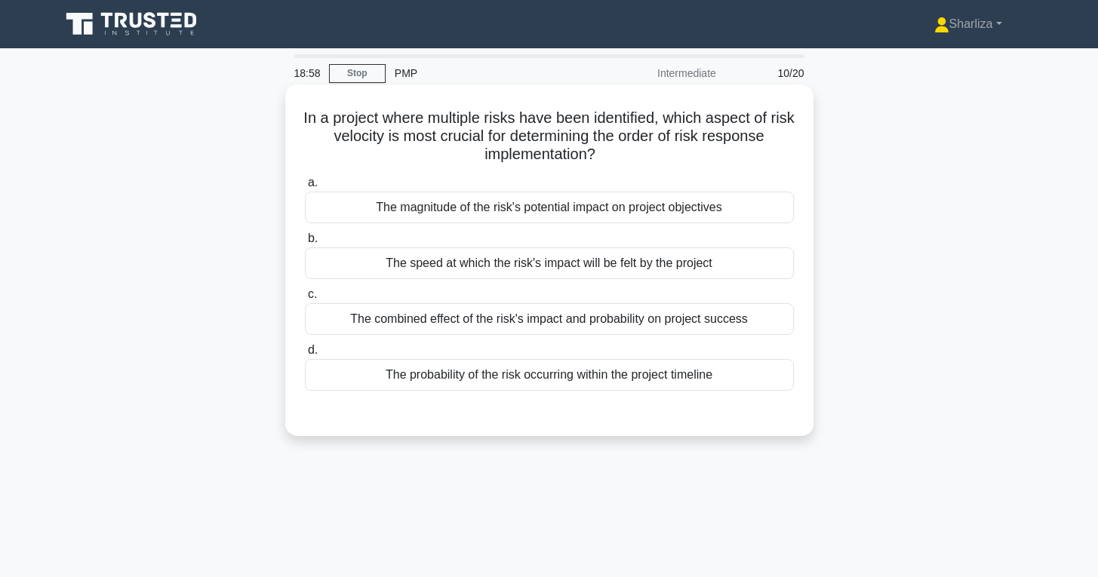
click at [647, 212] on div "The magnitude of the risk's potential impact on project objectives" at bounding box center [549, 208] width 489 height 32
click at [305, 188] on input "a. The magnitude of the risk's potential impact on project objectives" at bounding box center [305, 183] width 0 height 10
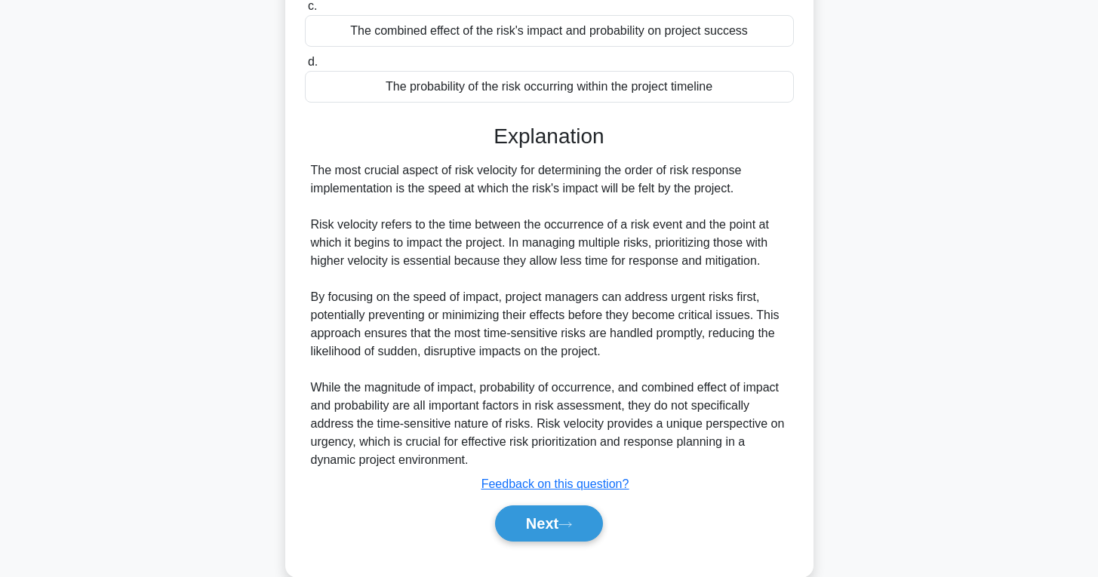
scroll to position [296, 0]
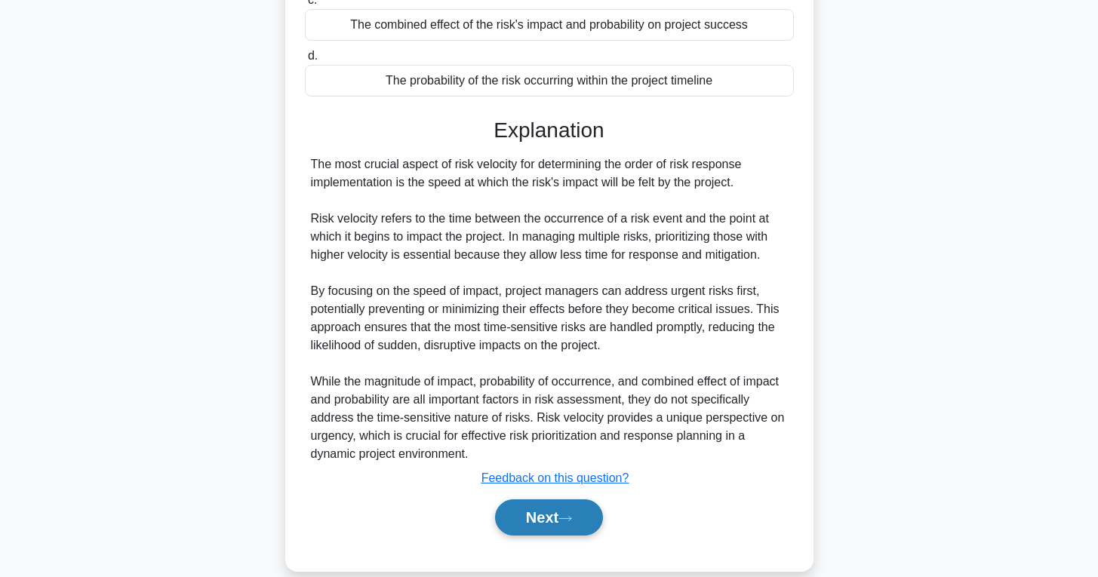
click at [572, 515] on icon at bounding box center [566, 519] width 14 height 8
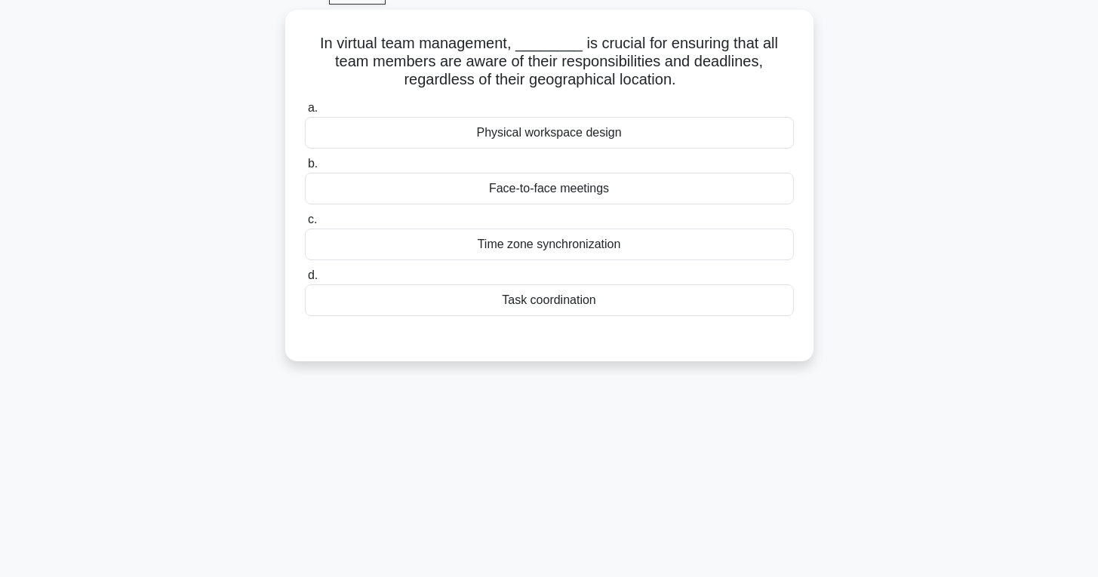
scroll to position [0, 0]
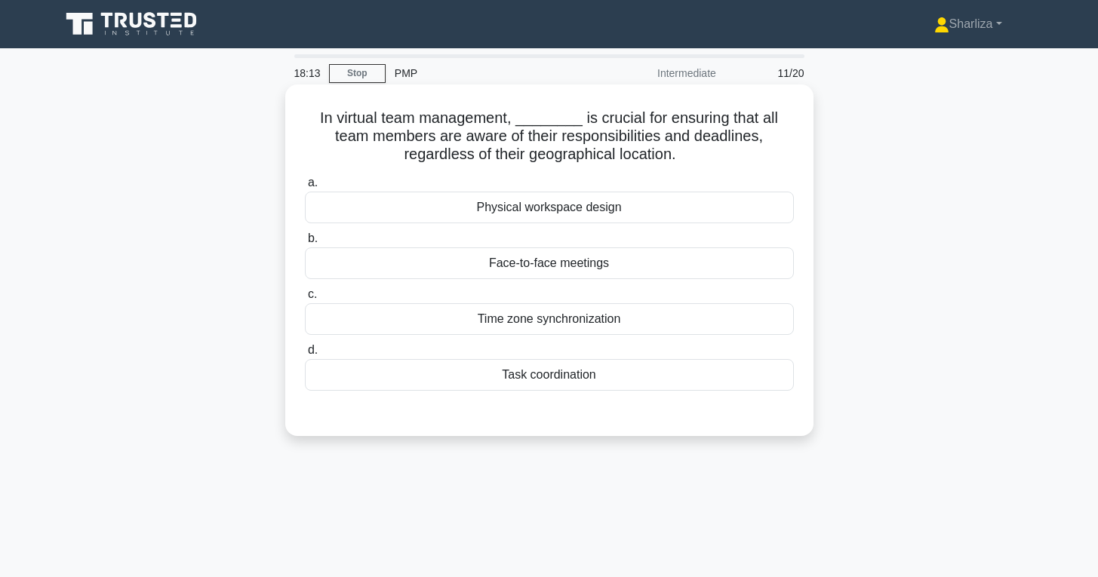
click at [657, 374] on div "Task coordination" at bounding box center [549, 375] width 489 height 32
click at [305, 355] on input "d. Task coordination" at bounding box center [305, 351] width 0 height 10
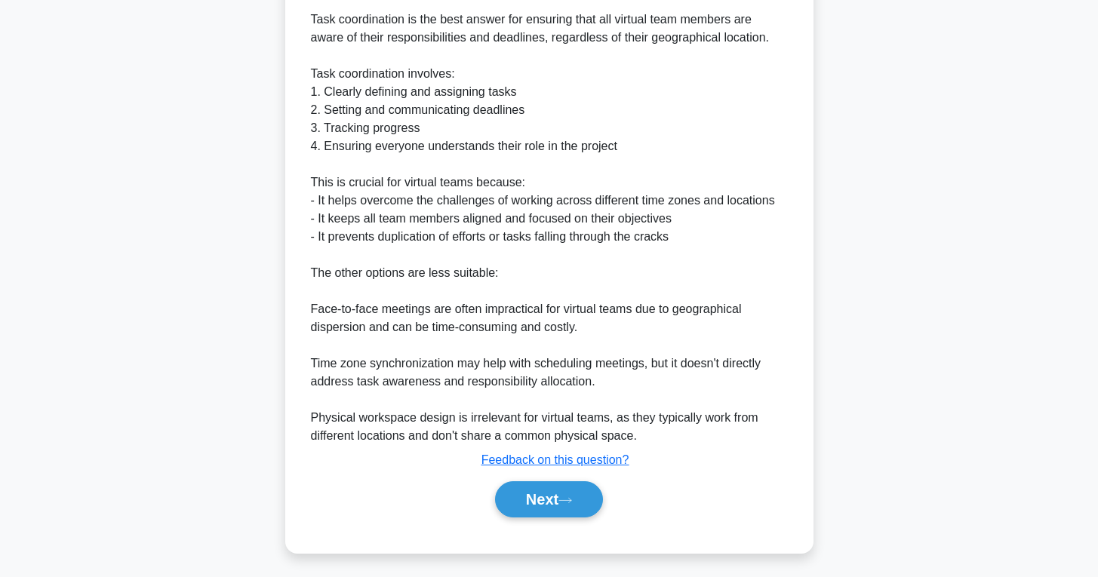
scroll to position [444, 0]
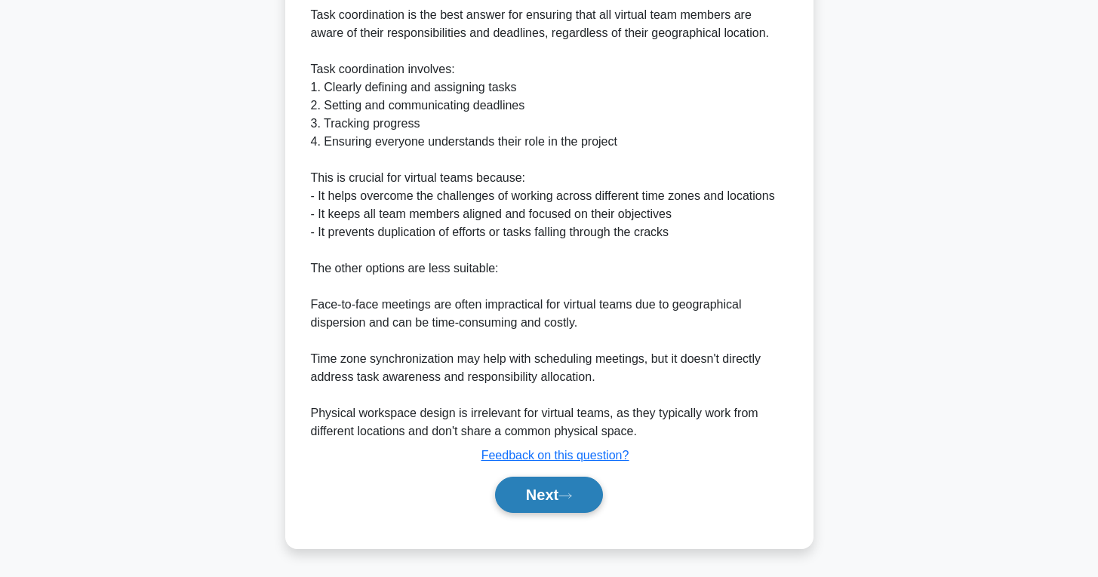
click at [560, 504] on button "Next" at bounding box center [549, 495] width 108 height 36
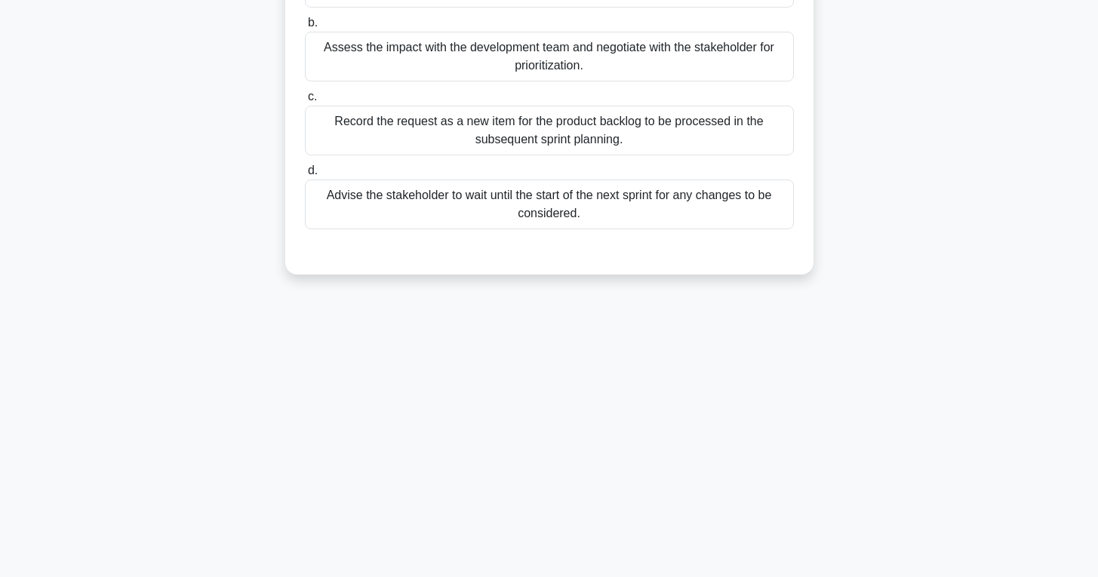
scroll to position [0, 0]
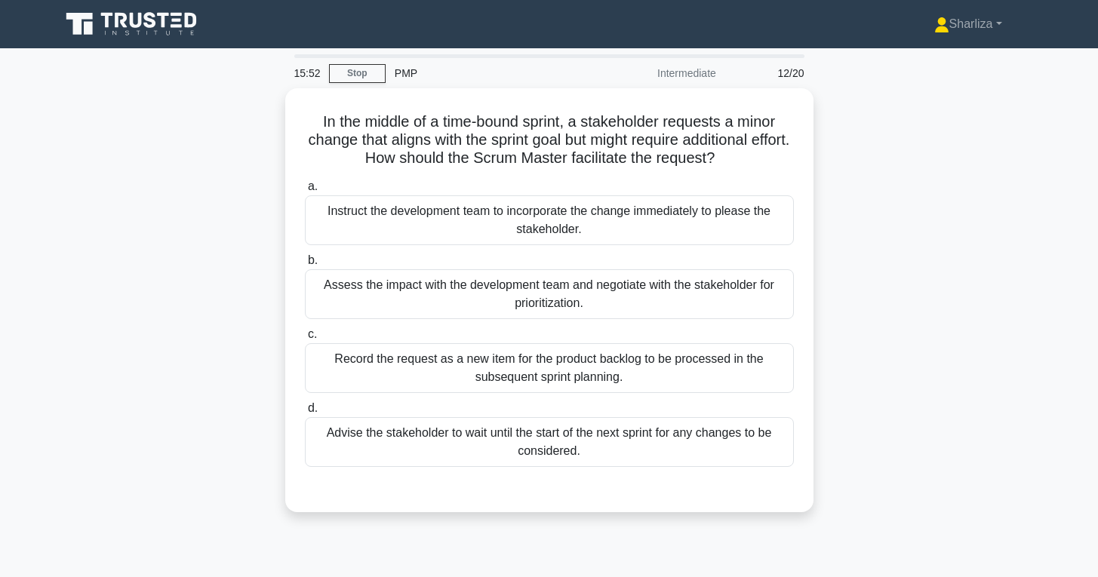
click at [880, 253] on div "In the middle of a time-bound sprint, a stakeholder requests a minor change tha…" at bounding box center [549, 309] width 996 height 442
click at [877, 255] on div "In the middle of a time-bound sprint, a stakeholder requests a minor change tha…" at bounding box center [549, 309] width 996 height 442
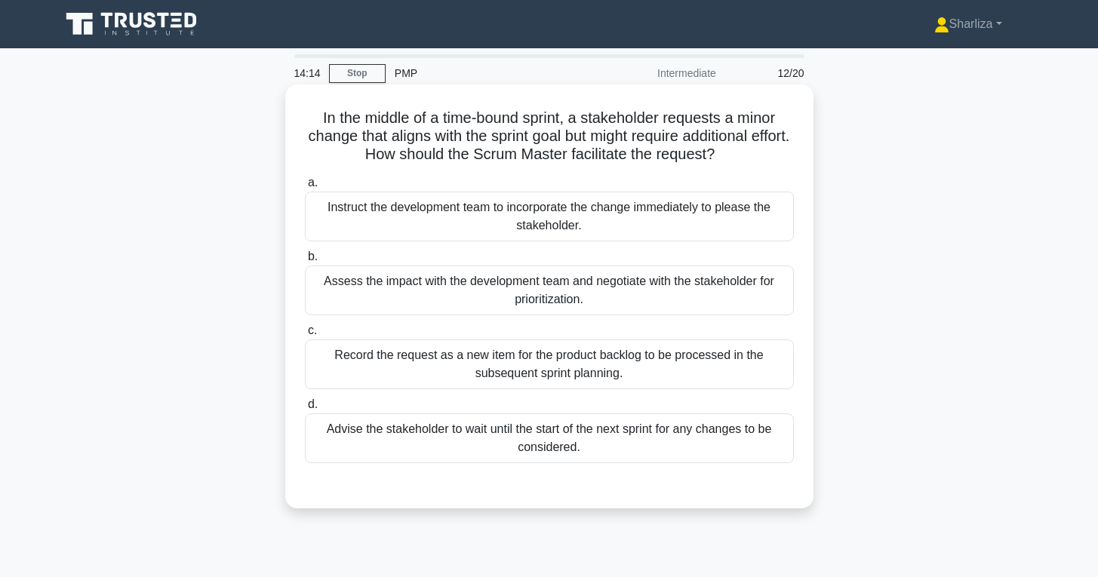
click at [725, 278] on div "Assess the impact with the development team and negotiate with the stakeholder …" at bounding box center [549, 291] width 489 height 50
click at [305, 262] on input "b. Assess the impact with the development team and negotiate with the stakehold…" at bounding box center [305, 257] width 0 height 10
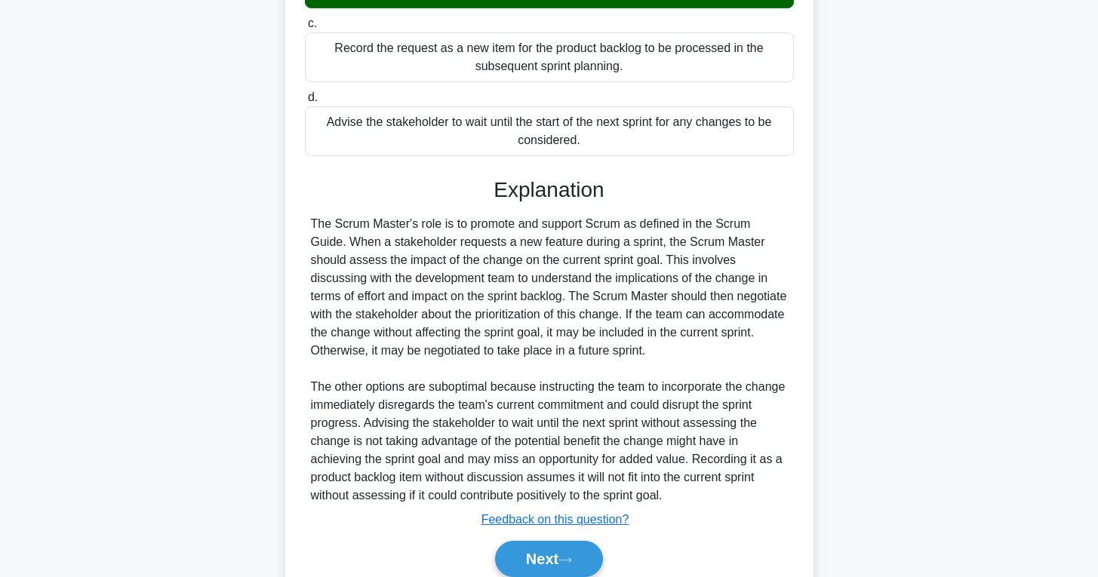
scroll to position [352, 0]
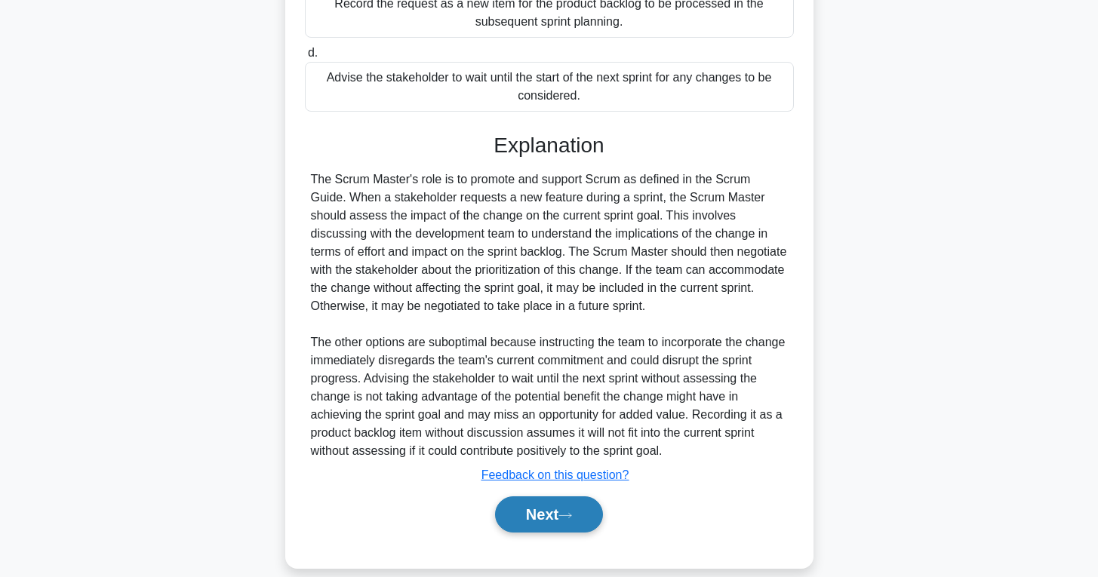
click at [547, 510] on button "Next" at bounding box center [549, 515] width 108 height 36
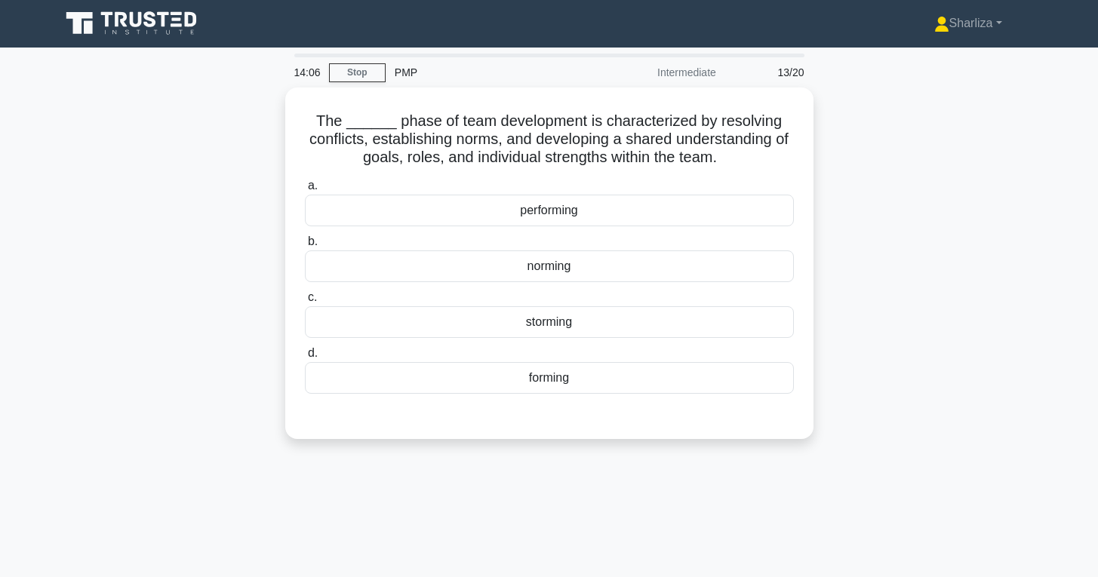
scroll to position [0, 0]
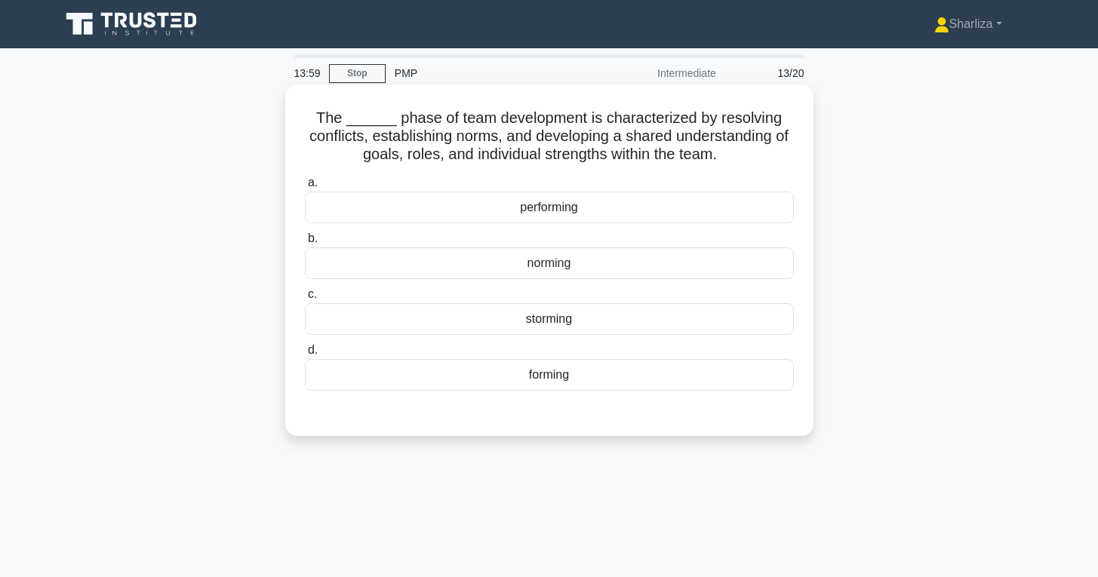
click at [678, 382] on div "forming" at bounding box center [549, 375] width 489 height 32
click at [305, 355] on input "d. forming" at bounding box center [305, 351] width 0 height 10
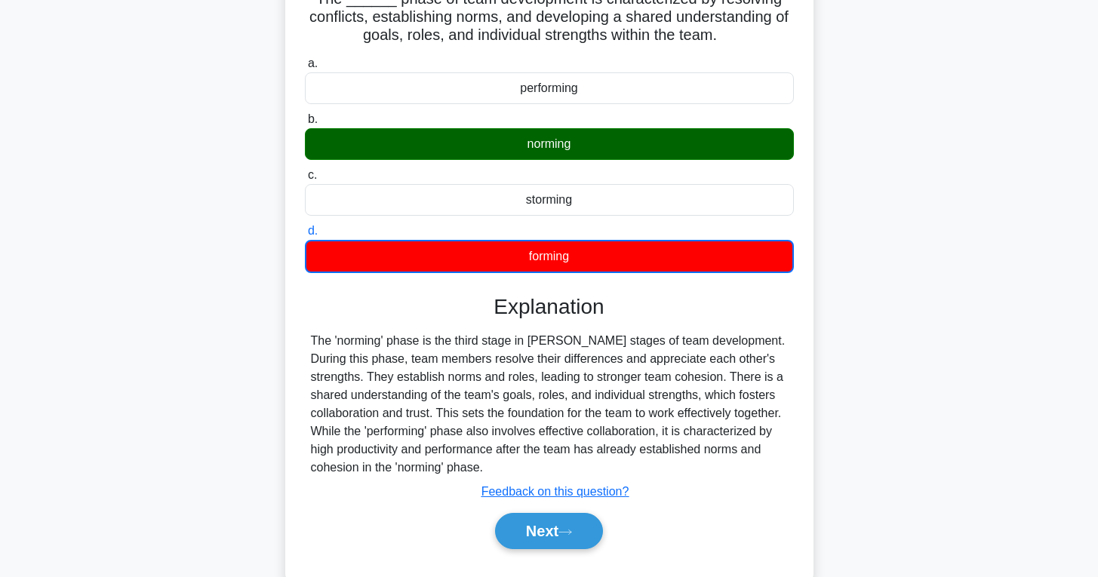
scroll to position [124, 0]
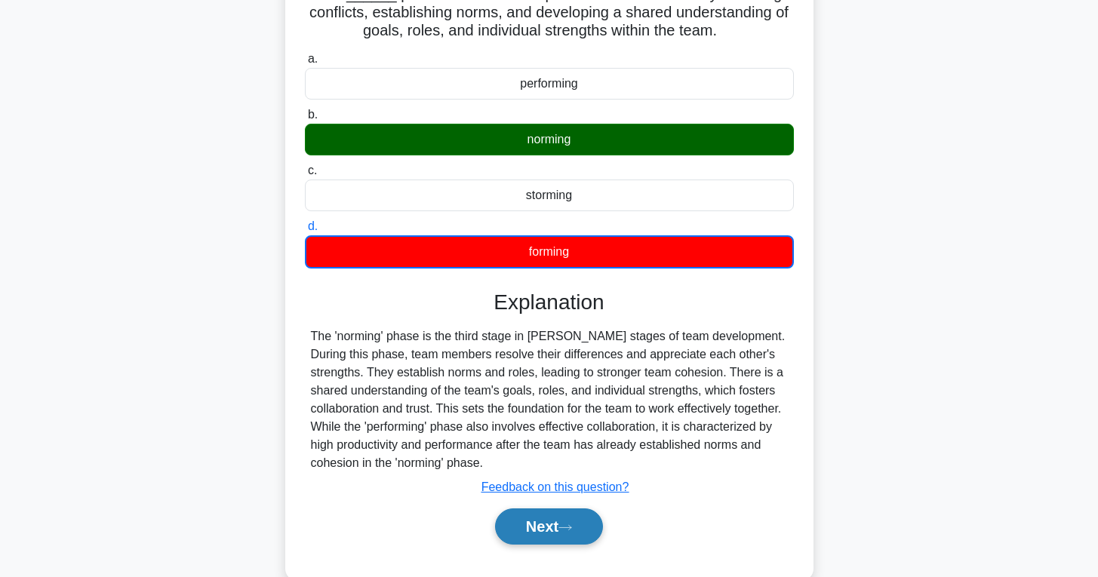
click at [565, 515] on button "Next" at bounding box center [549, 527] width 108 height 36
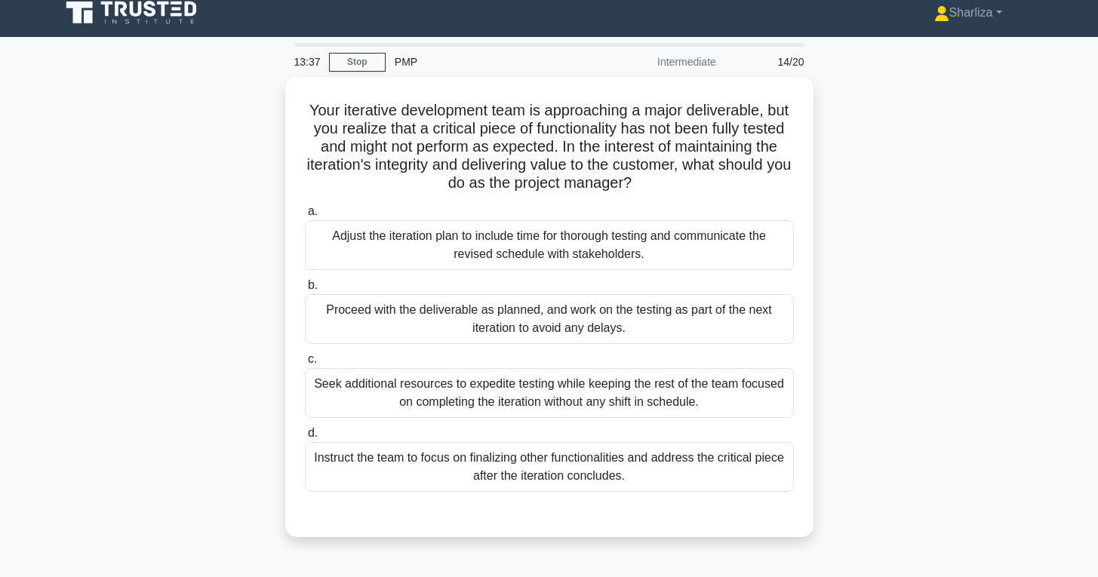
scroll to position [10, 0]
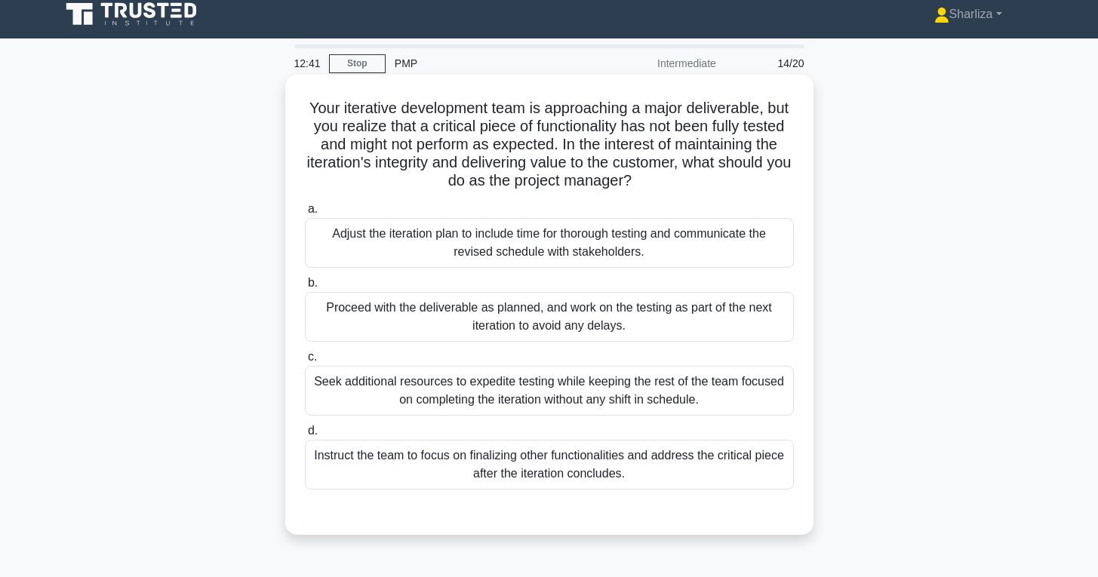
click at [705, 235] on div "Adjust the iteration plan to include time for thorough testing and communicate …" at bounding box center [549, 243] width 489 height 50
click at [305, 214] on input "a. Adjust the iteration plan to include time for thorough testing and communica…" at bounding box center [305, 210] width 0 height 10
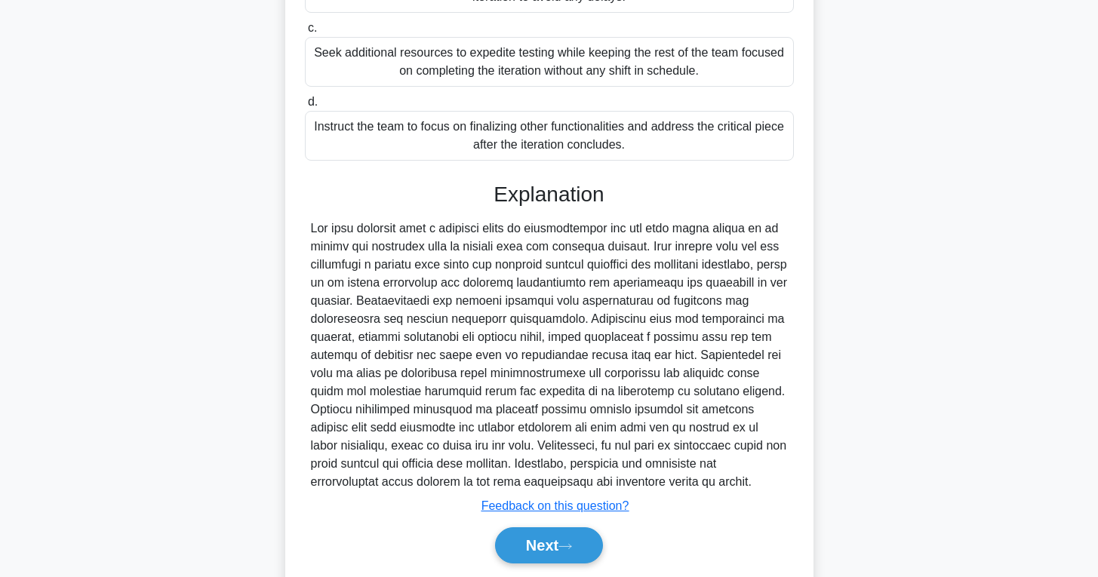
scroll to position [389, 0]
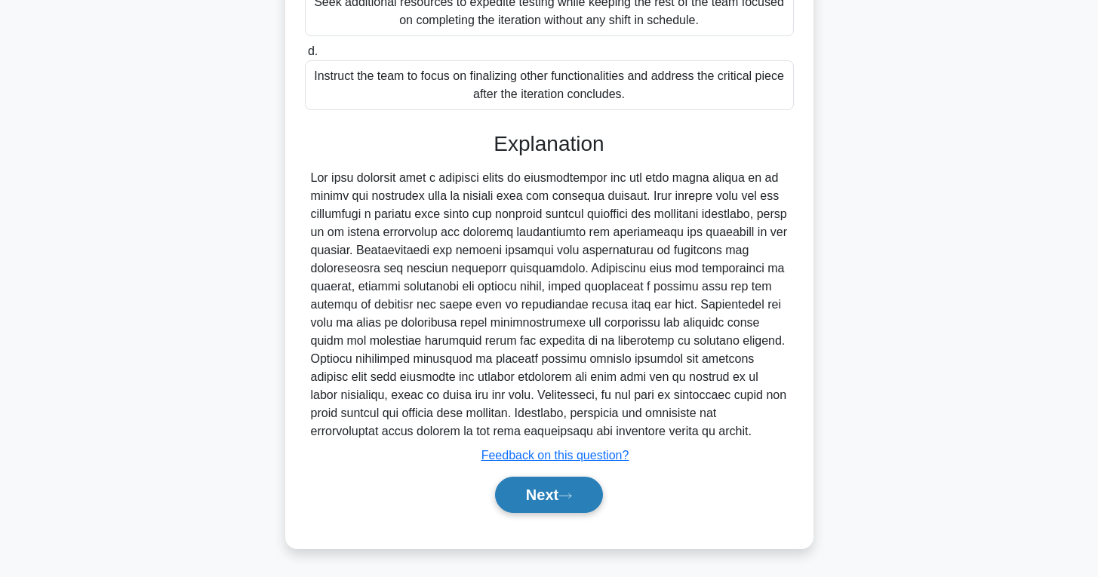
click at [574, 505] on button "Next" at bounding box center [549, 495] width 108 height 36
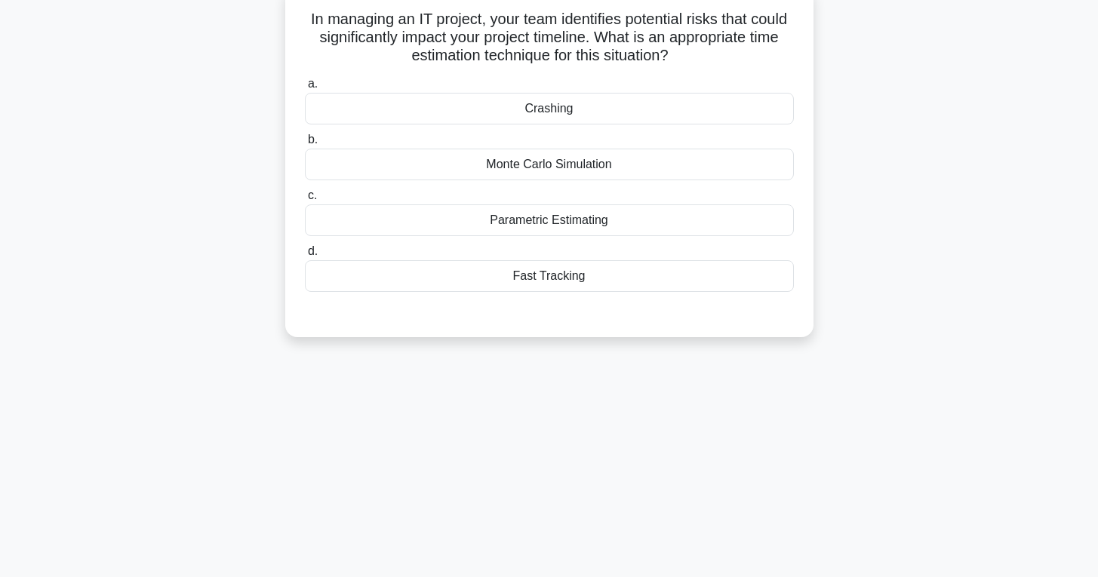
scroll to position [0, 0]
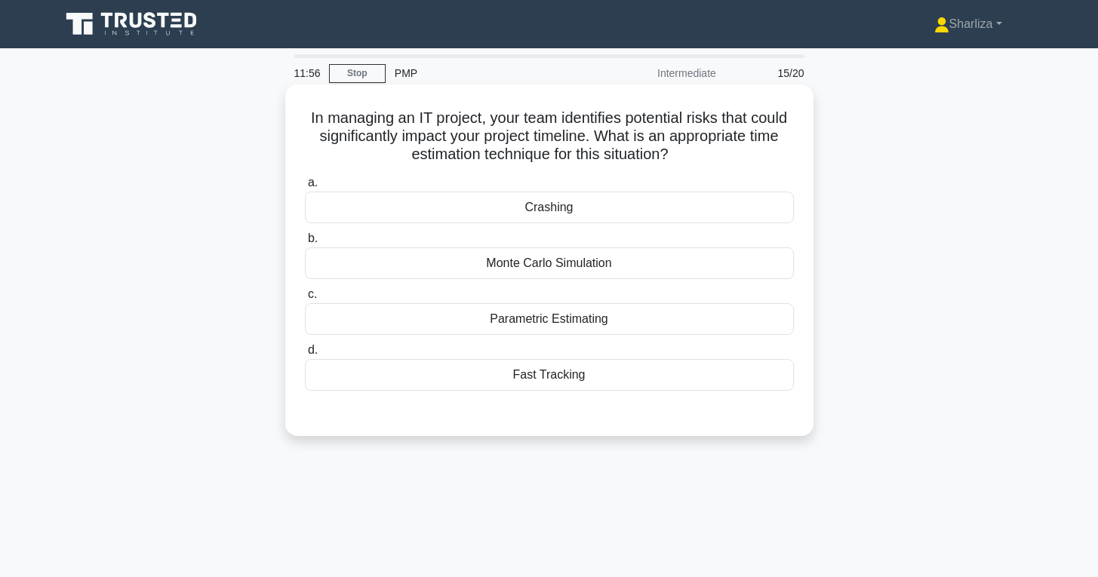
click at [599, 214] on div "Crashing" at bounding box center [549, 208] width 489 height 32
click at [305, 188] on input "a. Crashing" at bounding box center [305, 183] width 0 height 10
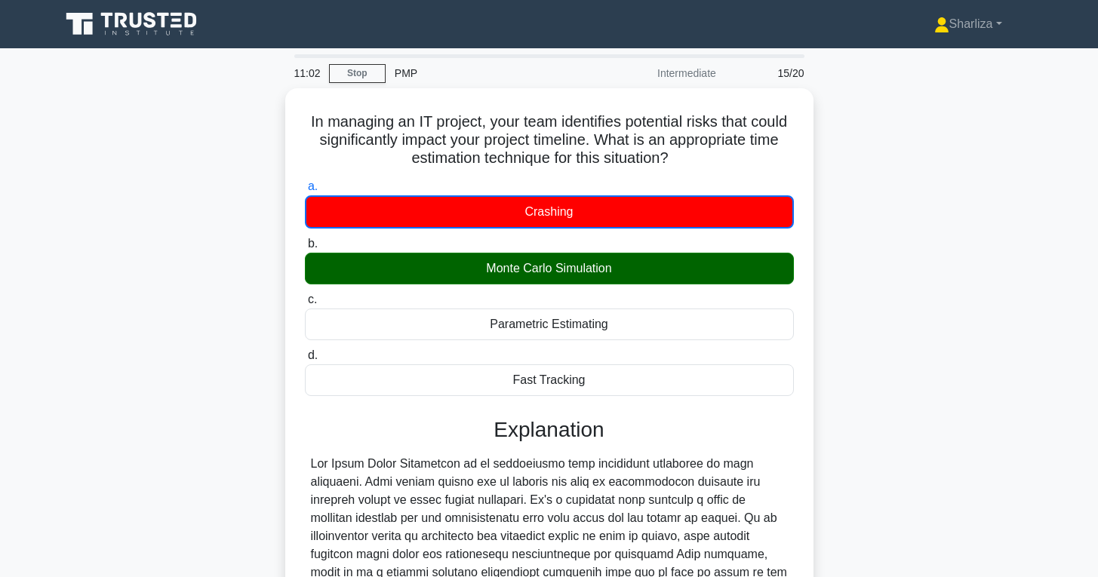
scroll to position [4, 0]
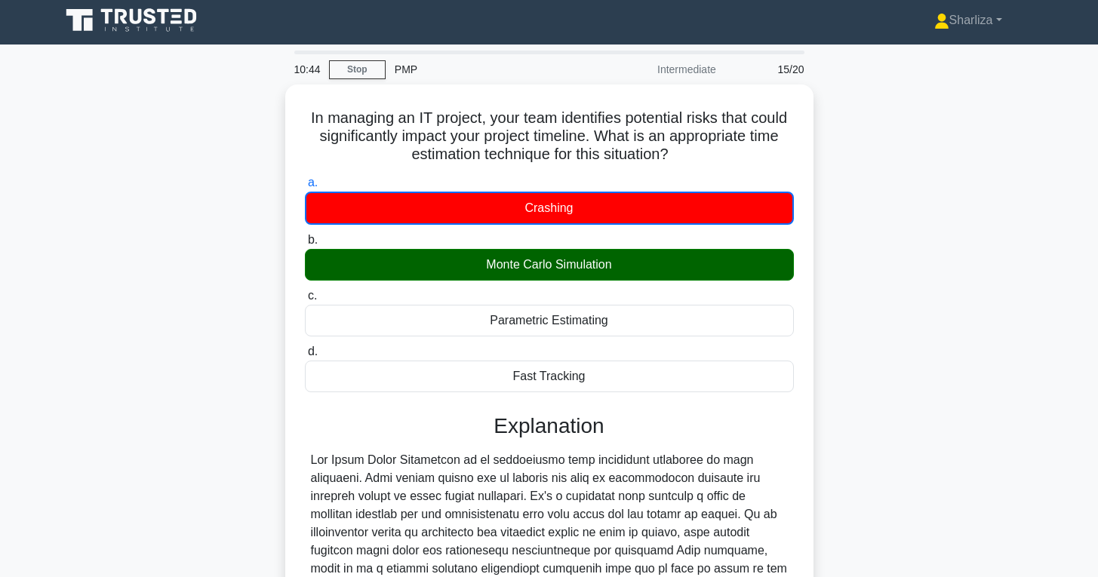
click at [918, 330] on div "In managing an IT project, your team identifies potential risks that could sign…" at bounding box center [549, 467] width 996 height 765
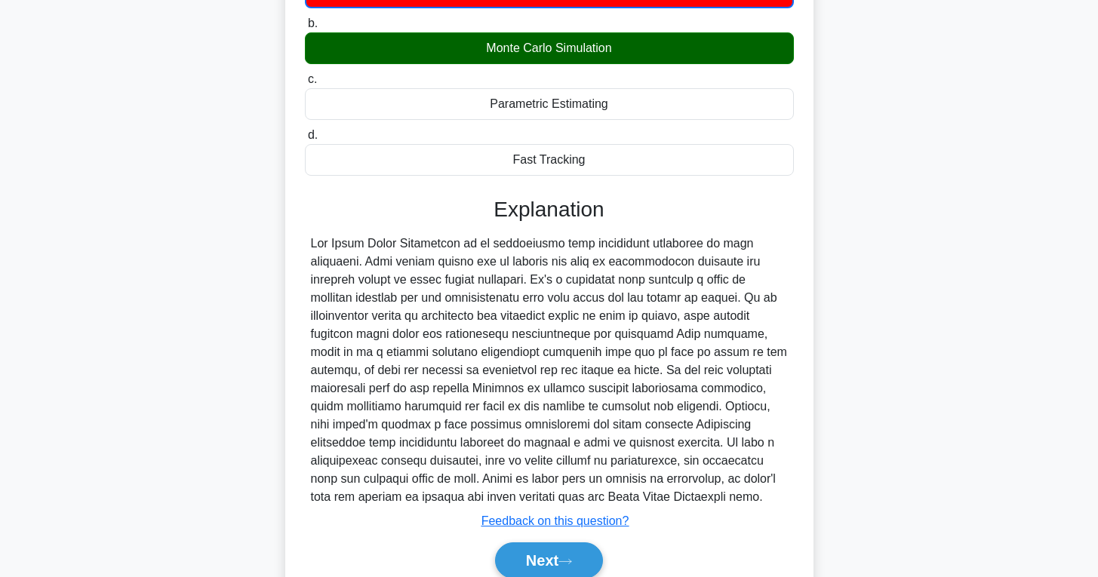
scroll to position [229, 0]
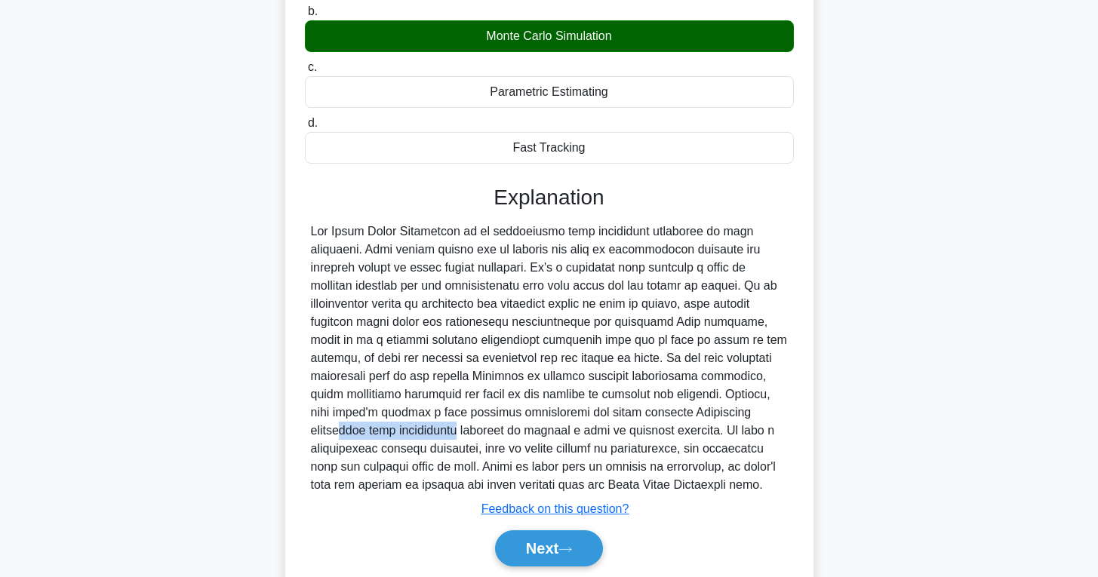
drag, startPoint x: 522, startPoint y: 412, endPoint x: 634, endPoint y: 409, distance: 112.5
click at [634, 409] on div at bounding box center [549, 359] width 477 height 272
copy div "Parametric estimating"
click at [591, 324] on div at bounding box center [549, 359] width 477 height 272
click at [592, 552] on button "Next" at bounding box center [549, 549] width 108 height 36
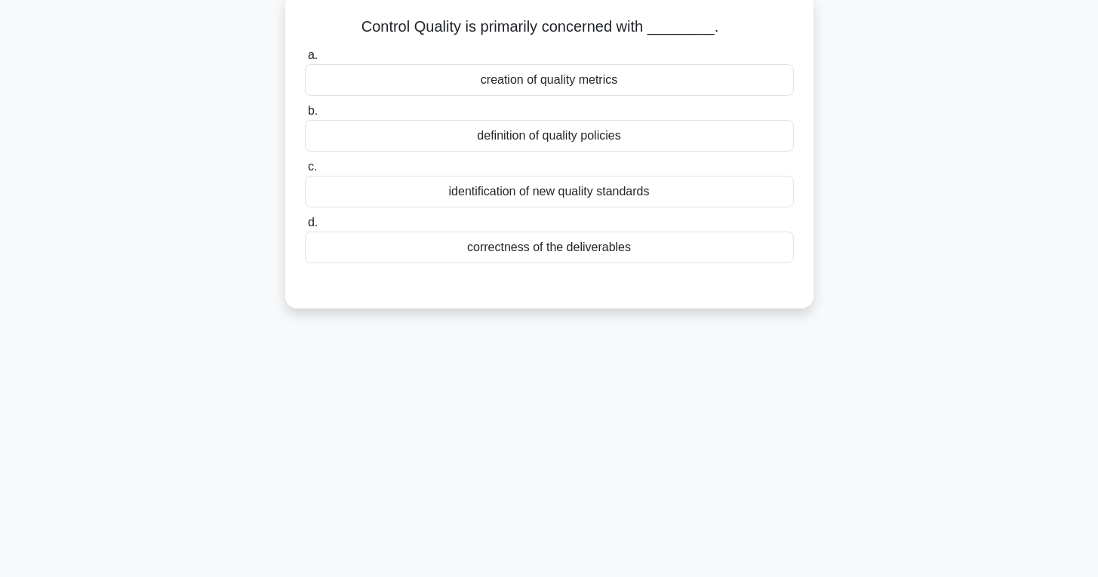
scroll to position [0, 0]
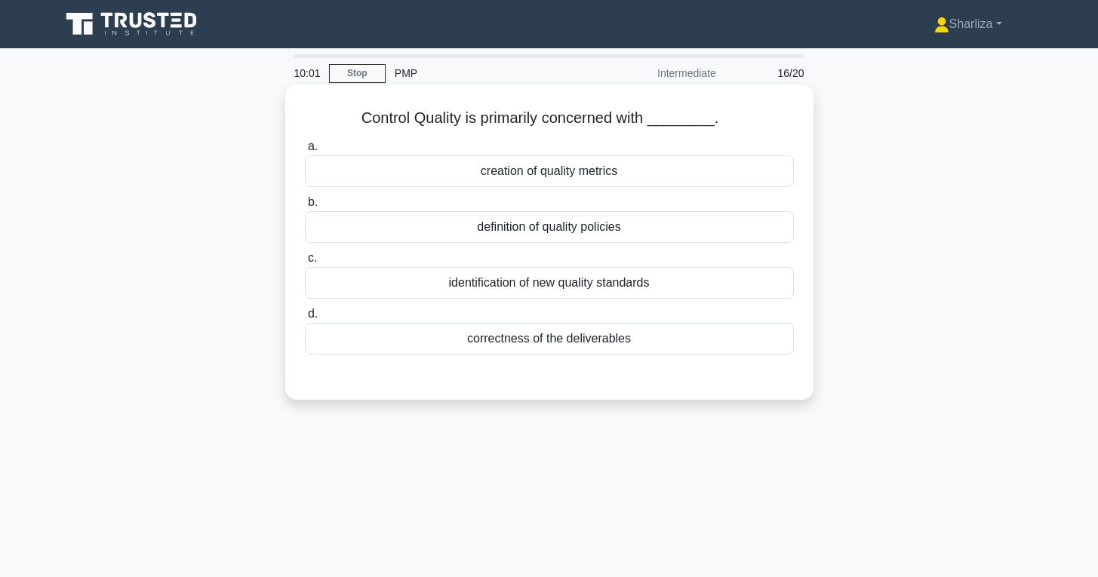
click at [572, 181] on div "creation of quality metrics" at bounding box center [549, 171] width 489 height 32
click at [305, 152] on input "a. creation of quality metrics" at bounding box center [305, 147] width 0 height 10
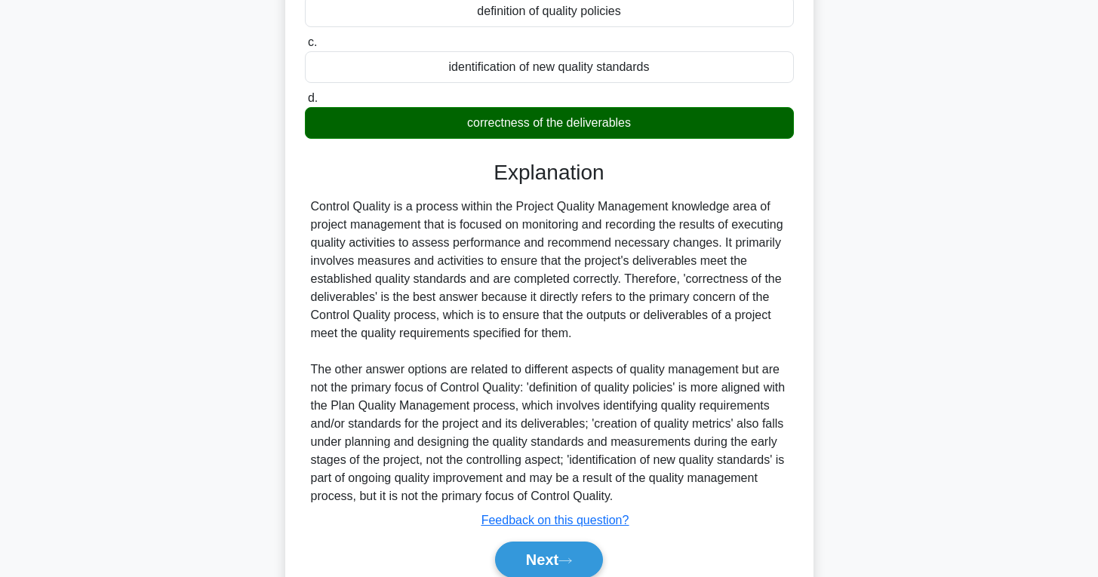
scroll to position [225, 0]
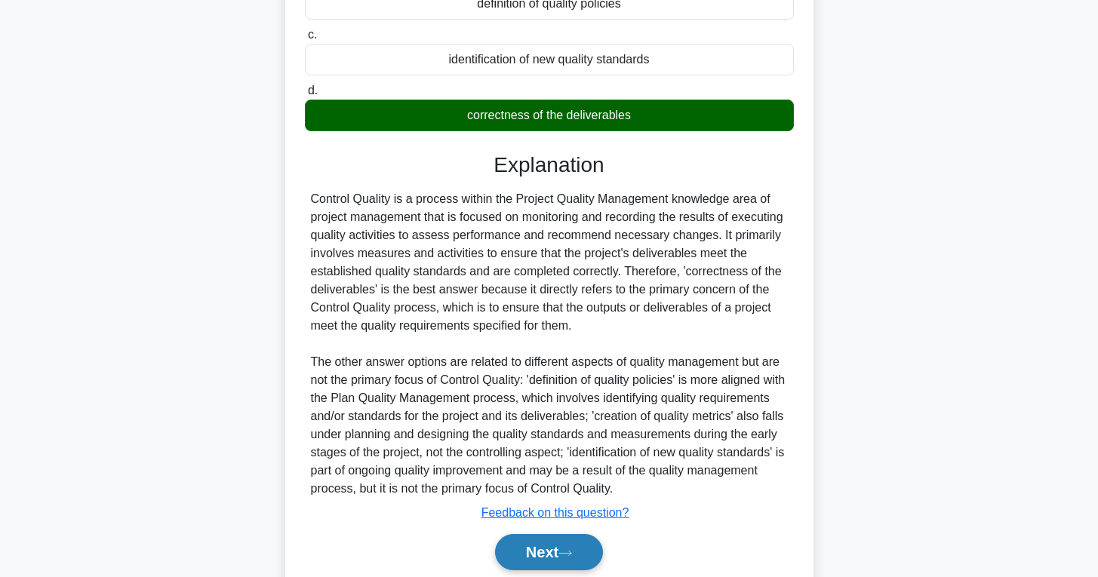
click at [549, 546] on button "Next" at bounding box center [549, 552] width 108 height 36
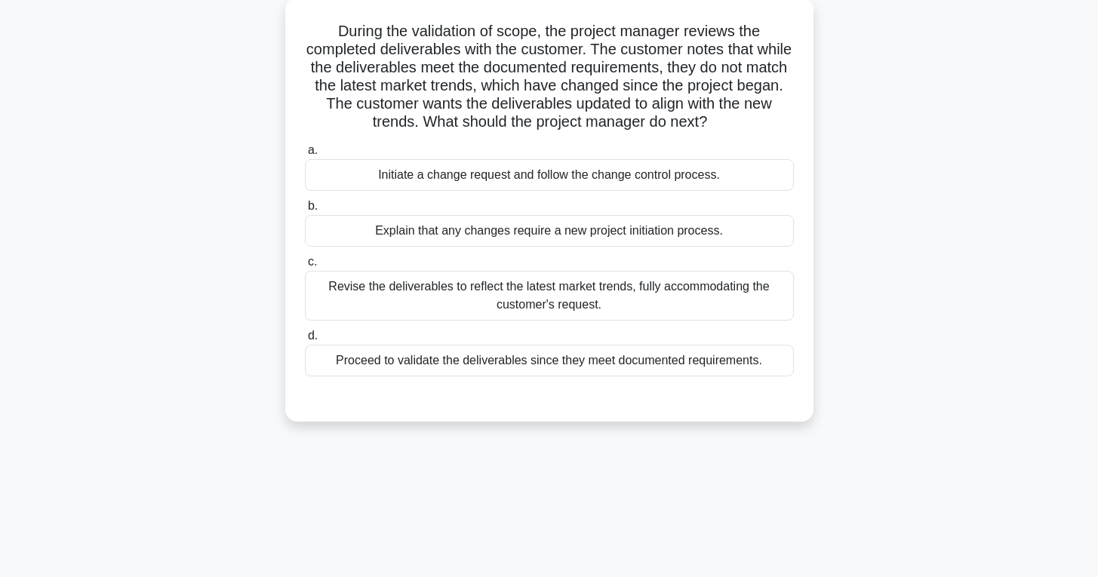
scroll to position [0, 0]
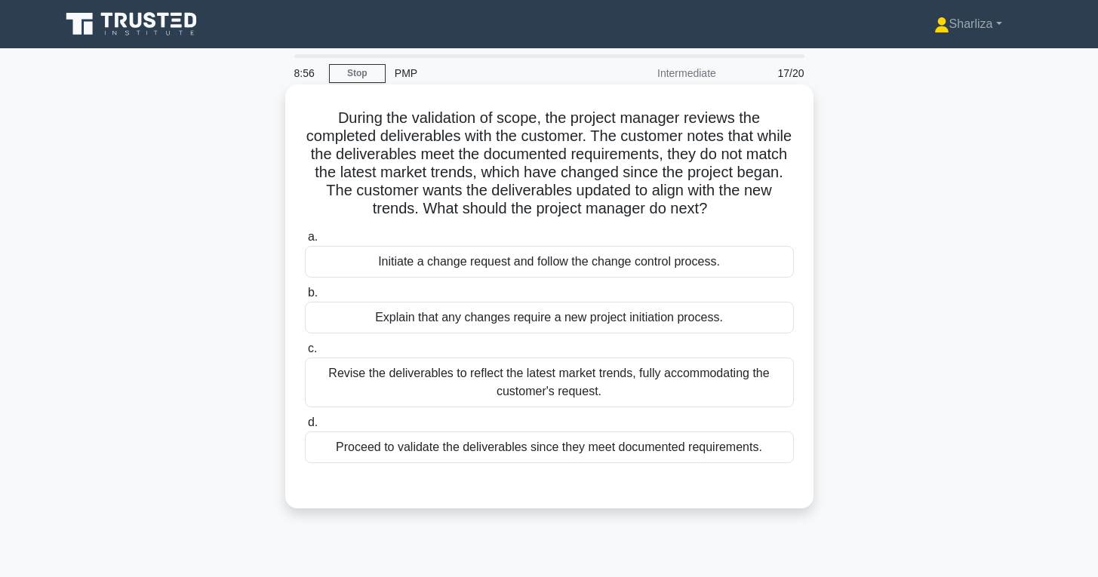
click at [635, 266] on div "Initiate a change request and follow the change control process." at bounding box center [549, 262] width 489 height 32
click at [305, 242] on input "a. Initiate a change request and follow the change control process." at bounding box center [305, 237] width 0 height 10
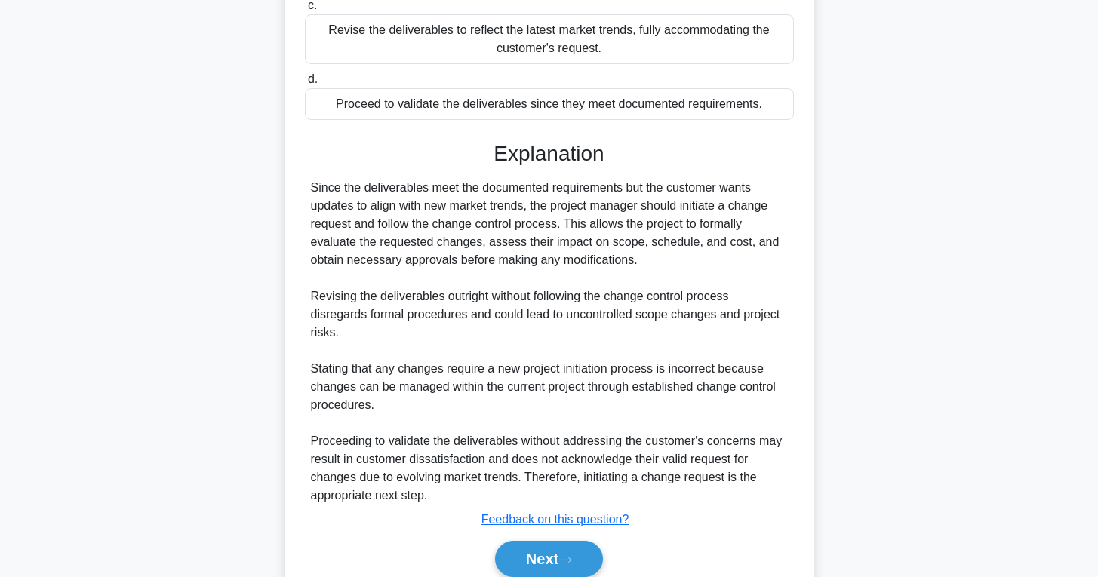
scroll to position [408, 0]
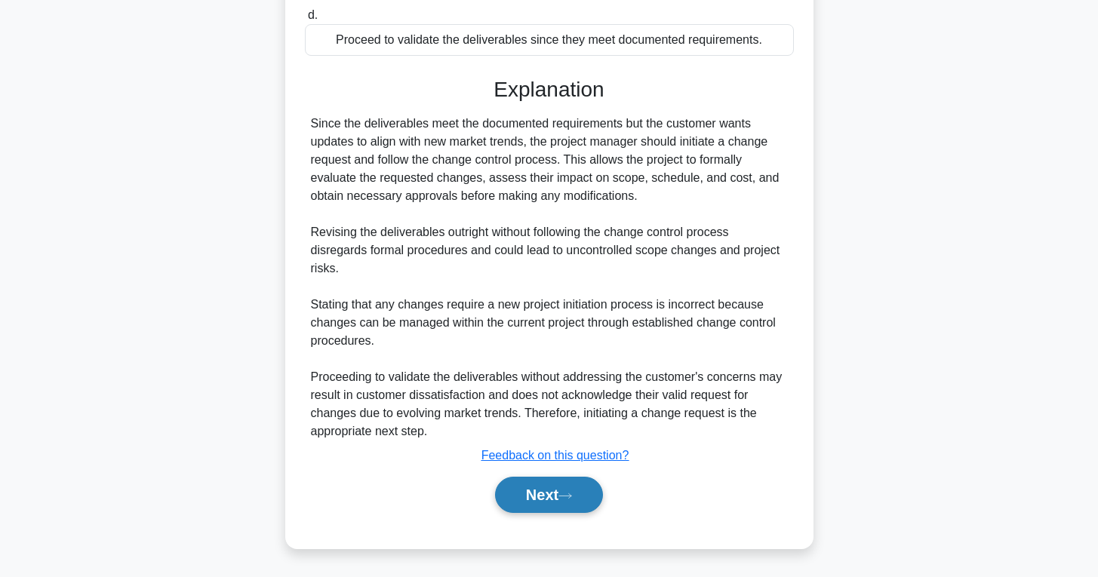
click at [548, 496] on button "Next" at bounding box center [549, 495] width 108 height 36
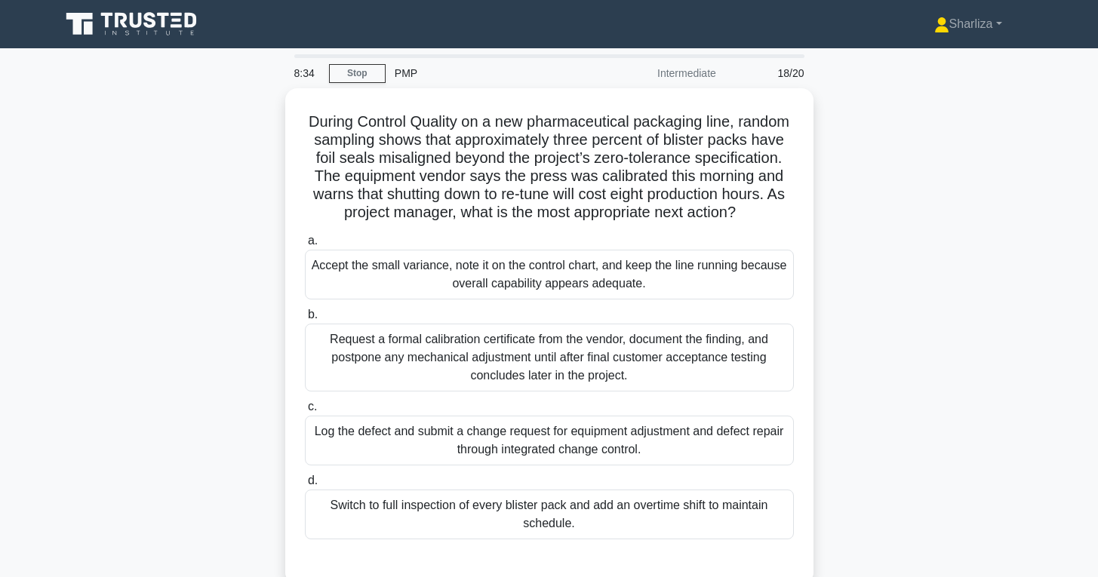
scroll to position [0, 0]
click at [962, 463] on div "During Control Quality on a new pharmaceutical packaging line, random sampling …" at bounding box center [549, 345] width 996 height 515
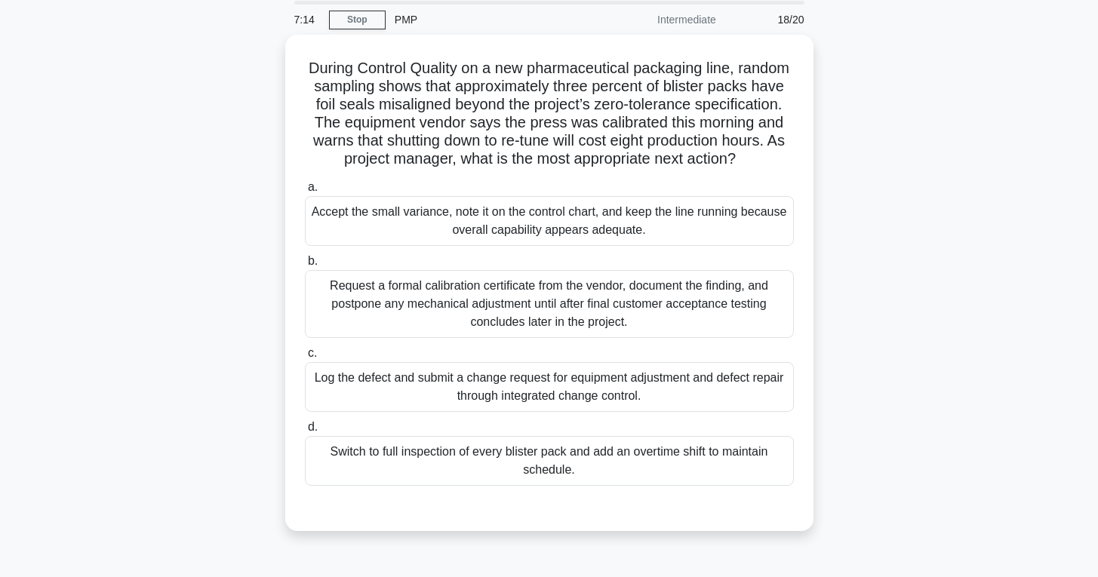
scroll to position [51, 0]
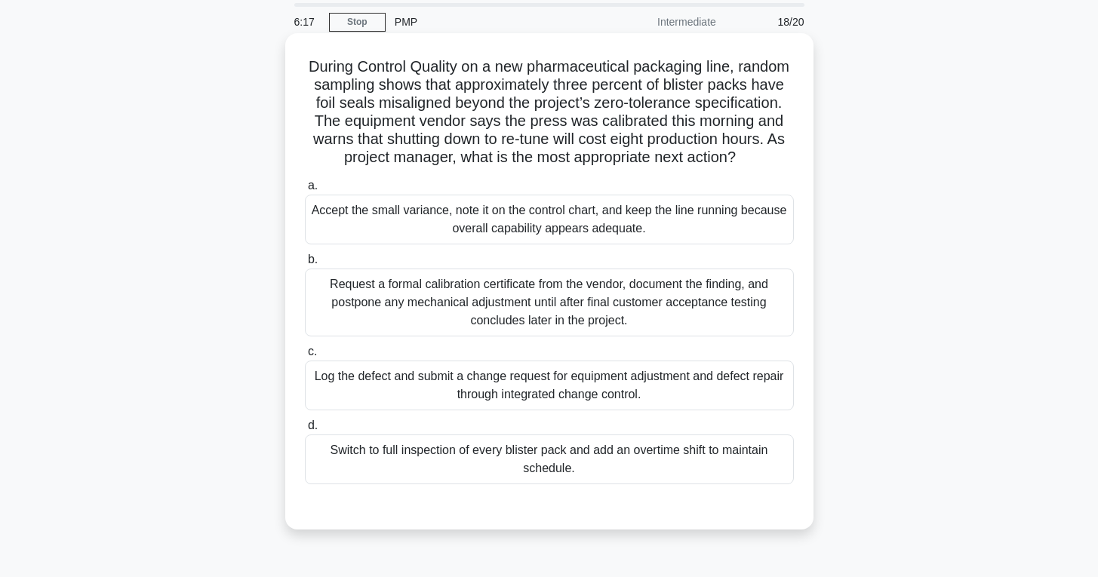
click at [711, 373] on div "Log the defect and submit a change request for equipment adjustment and defect …" at bounding box center [549, 386] width 489 height 50
click at [305, 357] on input "c. Log the defect and submit a change request for equipment adjustment and defe…" at bounding box center [305, 352] width 0 height 10
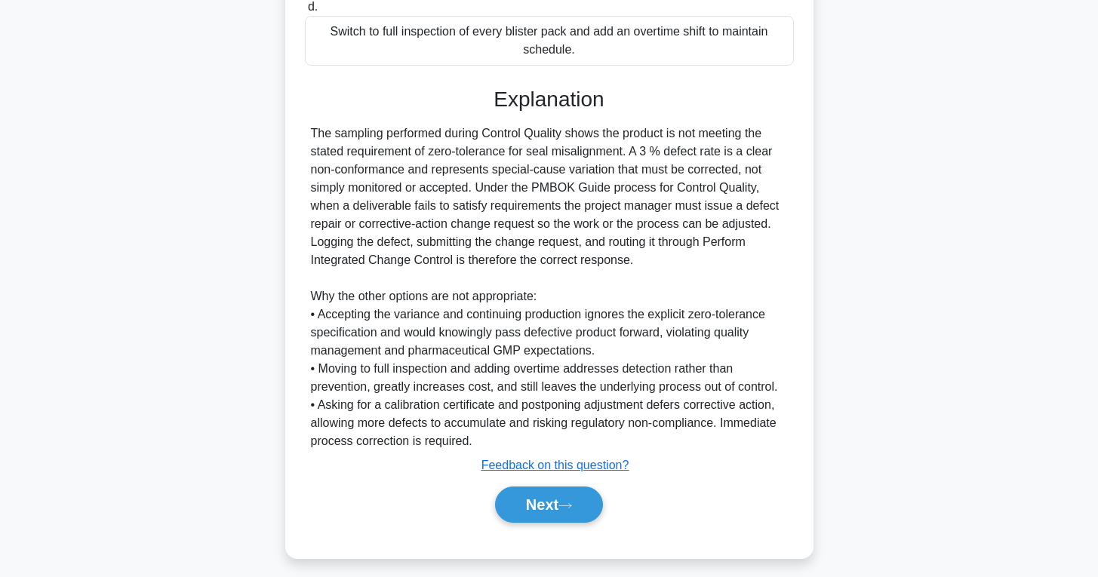
scroll to position [475, 0]
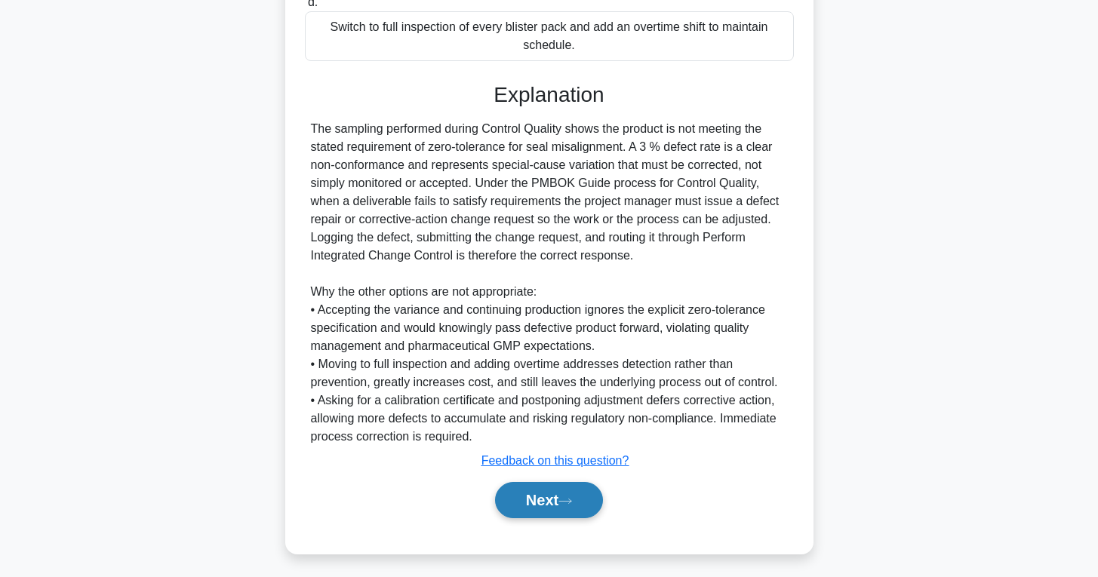
click at [583, 489] on button "Next" at bounding box center [549, 500] width 108 height 36
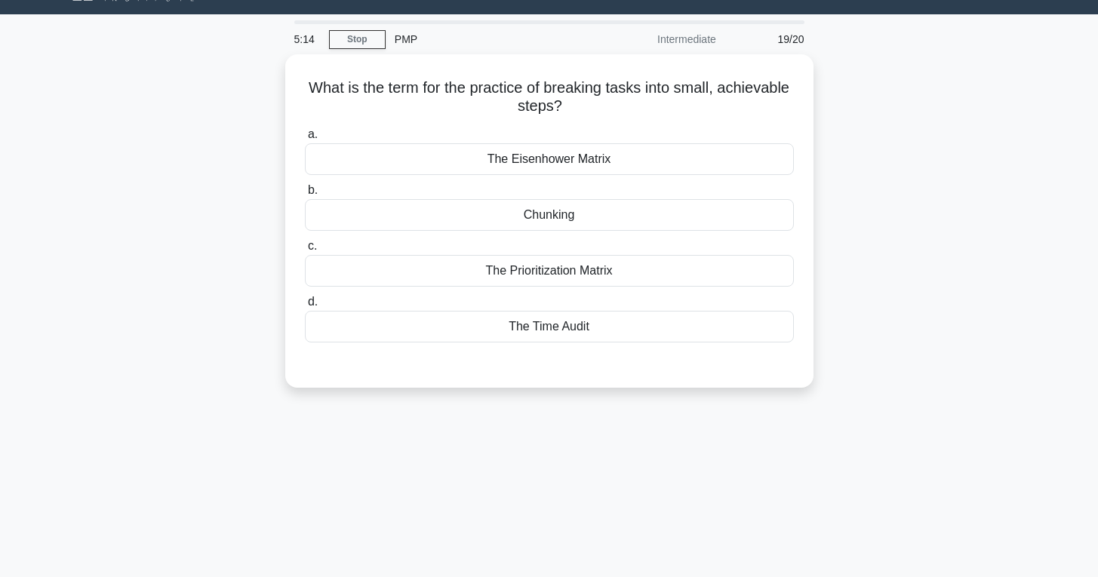
scroll to position [0, 0]
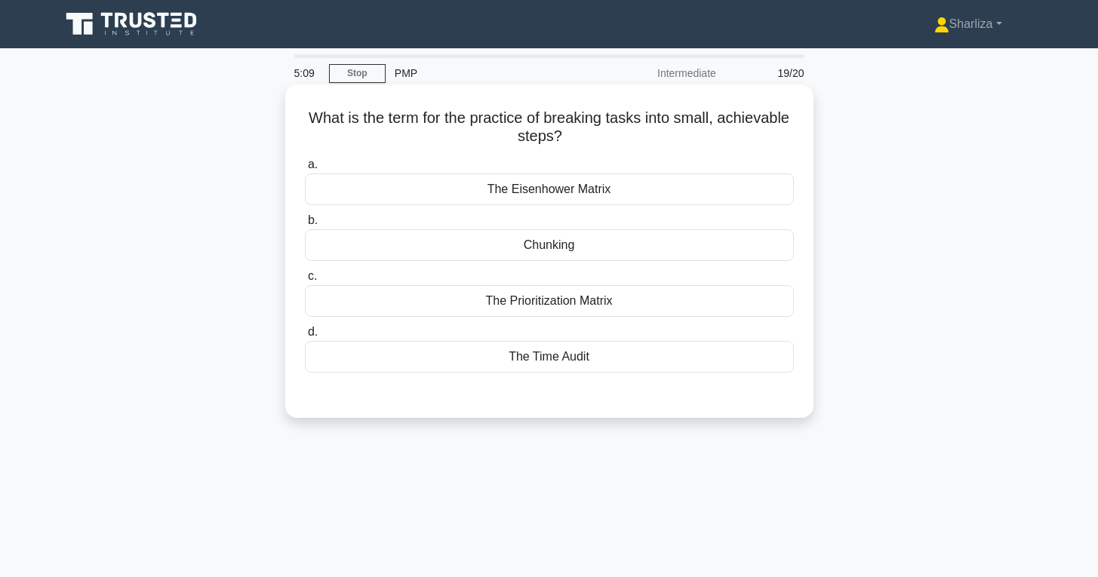
click at [587, 250] on div "Chunking" at bounding box center [549, 245] width 489 height 32
click at [305, 226] on input "b. Chunking" at bounding box center [305, 221] width 0 height 10
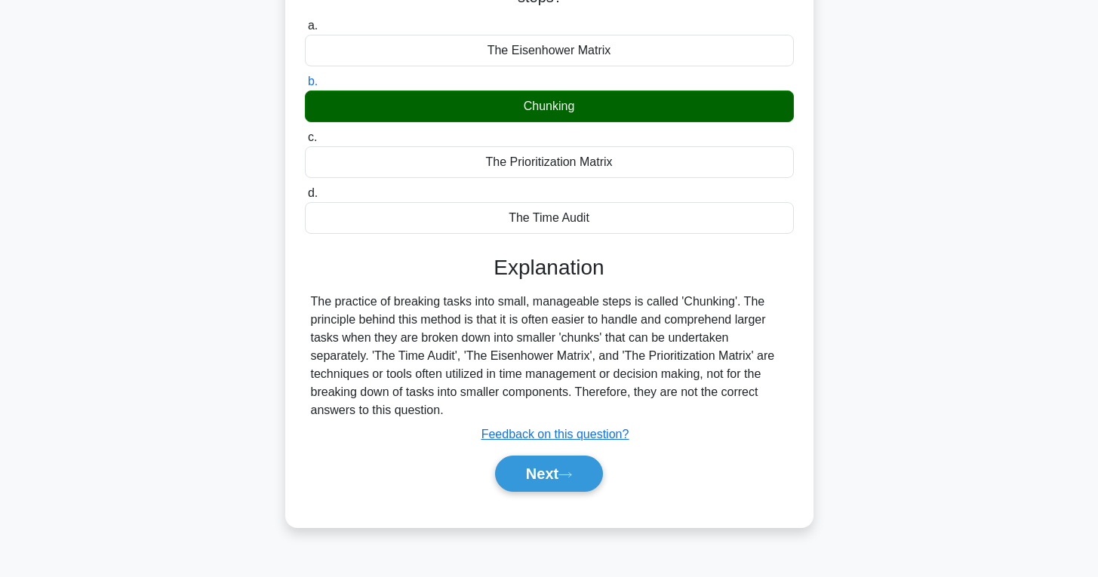
scroll to position [146, 0]
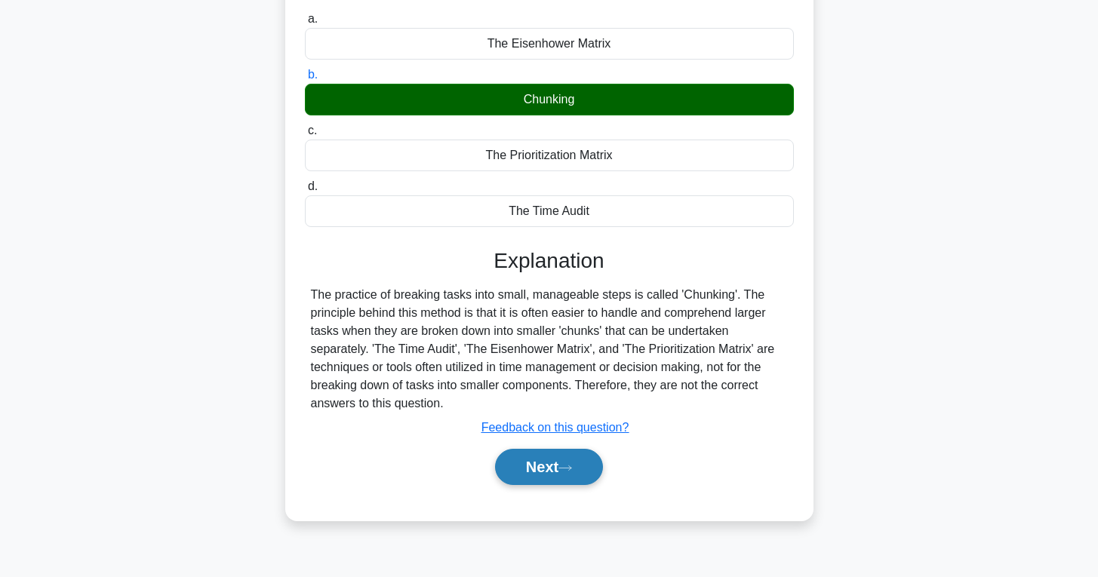
click at [559, 463] on button "Next" at bounding box center [549, 467] width 108 height 36
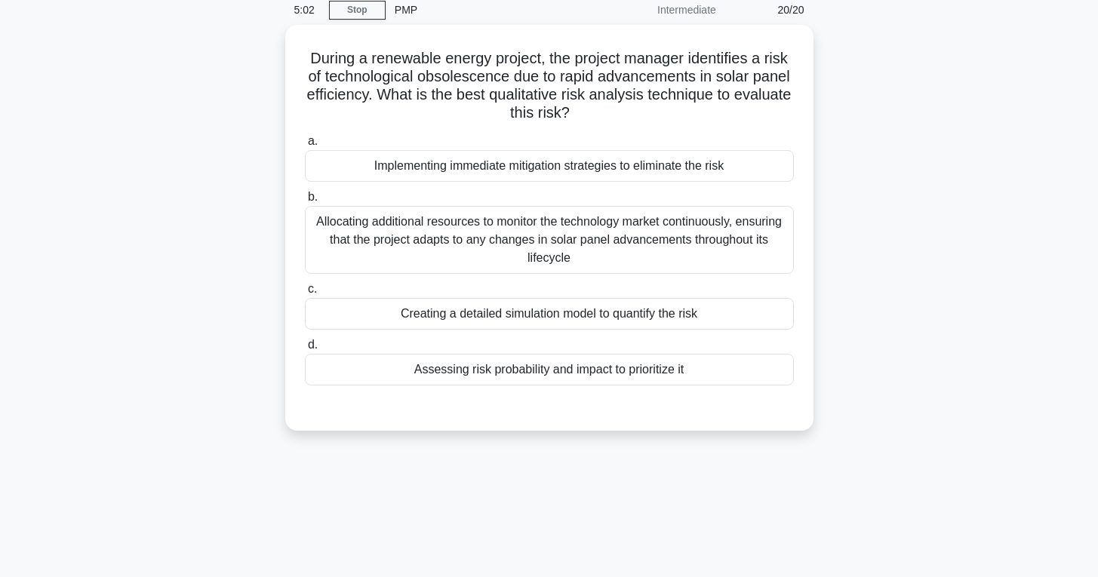
scroll to position [0, 0]
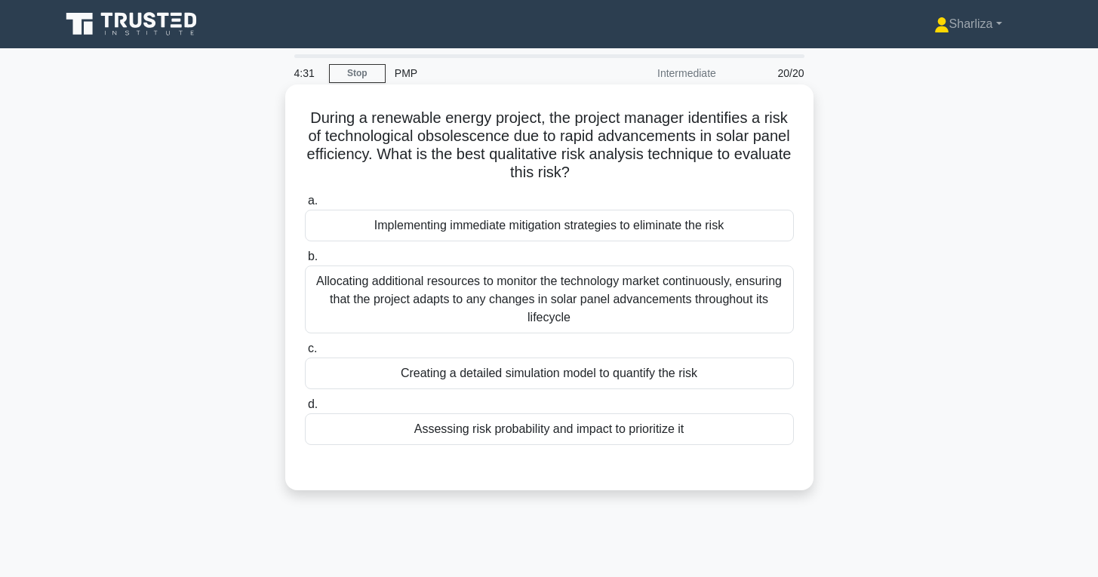
click at [715, 429] on div "Assessing risk probability and impact to prioritize it" at bounding box center [549, 430] width 489 height 32
click at [305, 410] on input "d. Assessing risk probability and impact to prioritize it" at bounding box center [305, 405] width 0 height 10
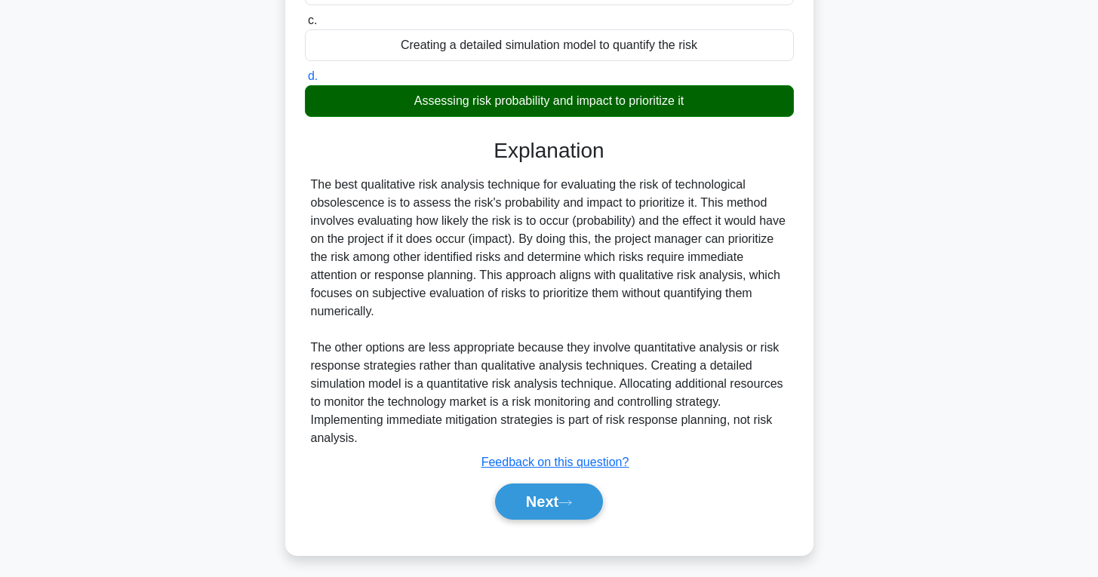
scroll to position [335, 0]
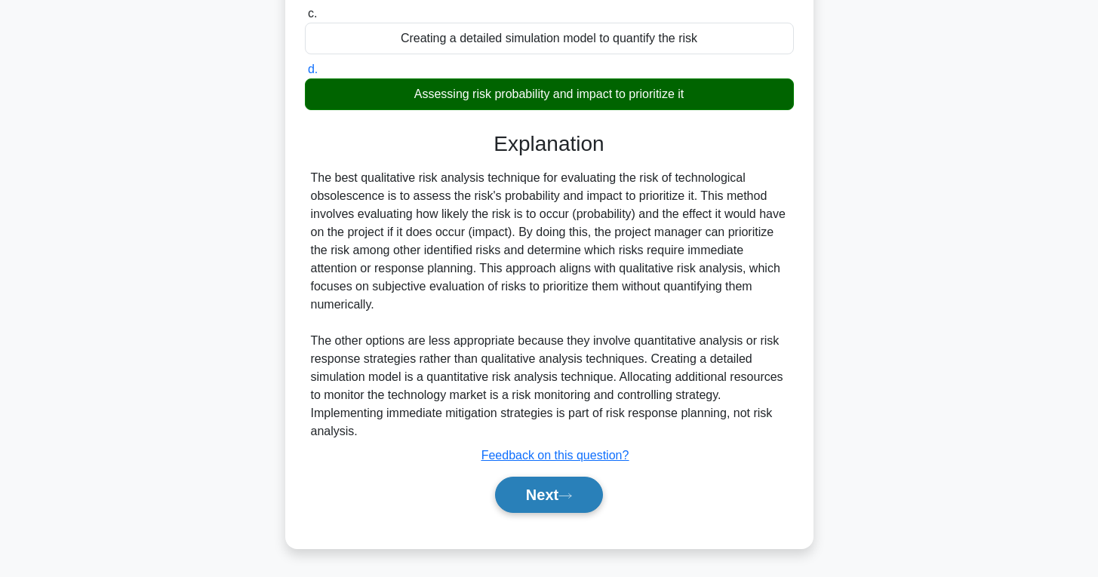
click at [545, 509] on button "Next" at bounding box center [549, 495] width 108 height 36
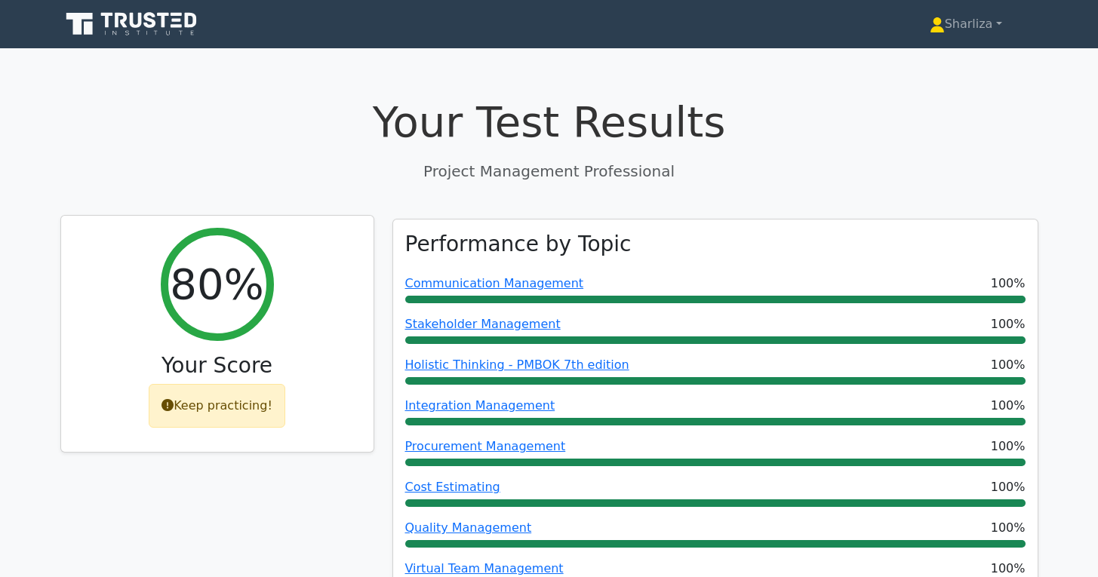
click at [169, 411] on icon at bounding box center [168, 405] width 12 height 12
click at [171, 409] on icon at bounding box center [168, 405] width 12 height 12
click at [208, 409] on div "Keep practicing!" at bounding box center [217, 406] width 137 height 44
click at [168, 408] on icon at bounding box center [168, 405] width 12 height 12
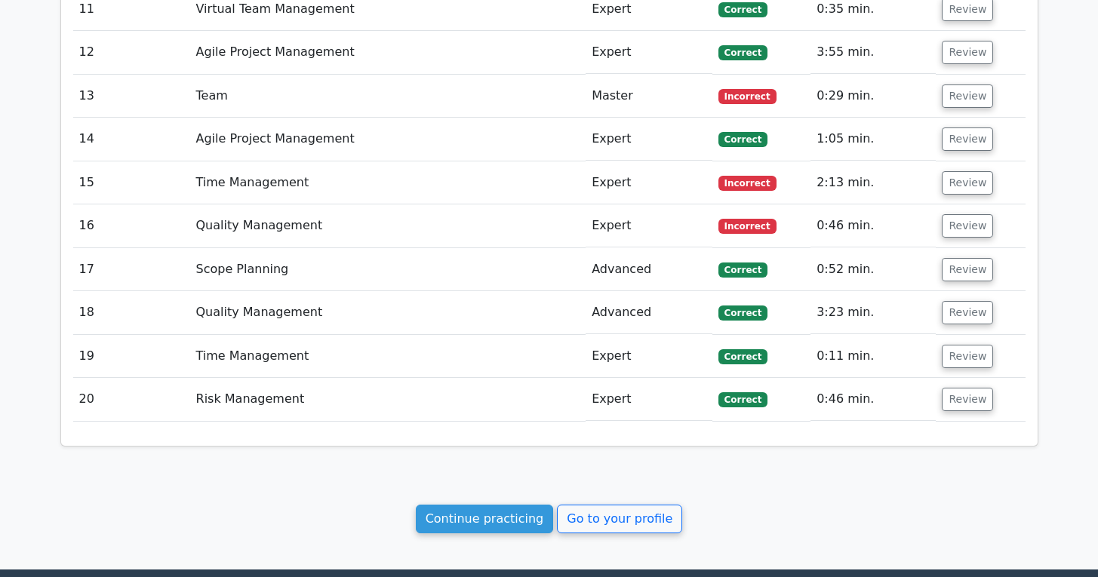
scroll to position [2435, 0]
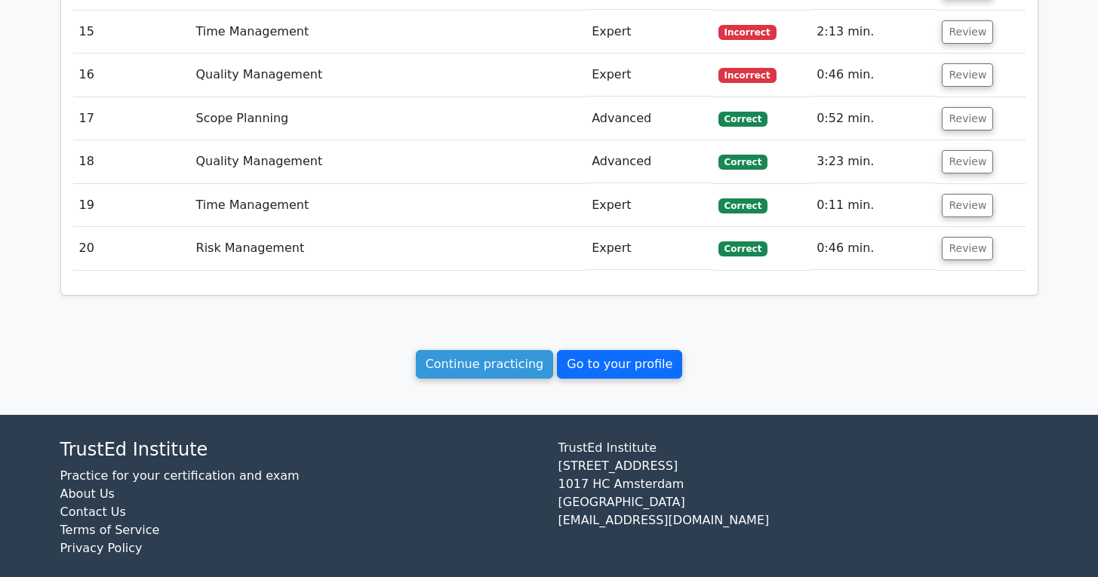
click at [594, 350] on link "Go to your profile" at bounding box center [619, 364] width 125 height 29
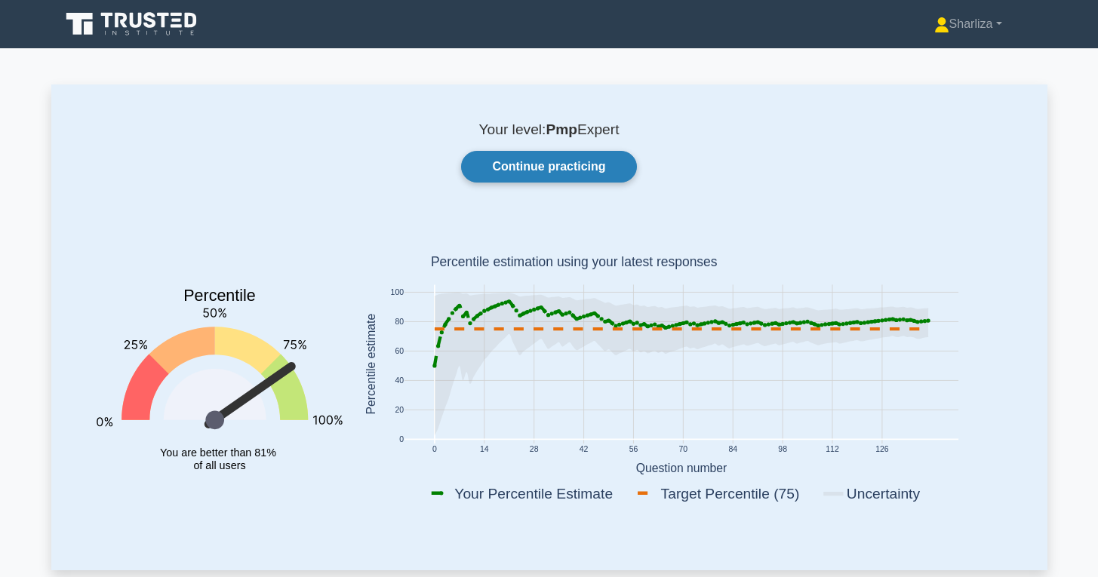
click at [529, 170] on link "Continue practicing" at bounding box center [548, 167] width 175 height 32
